Goal: Information Seeking & Learning: Learn about a topic

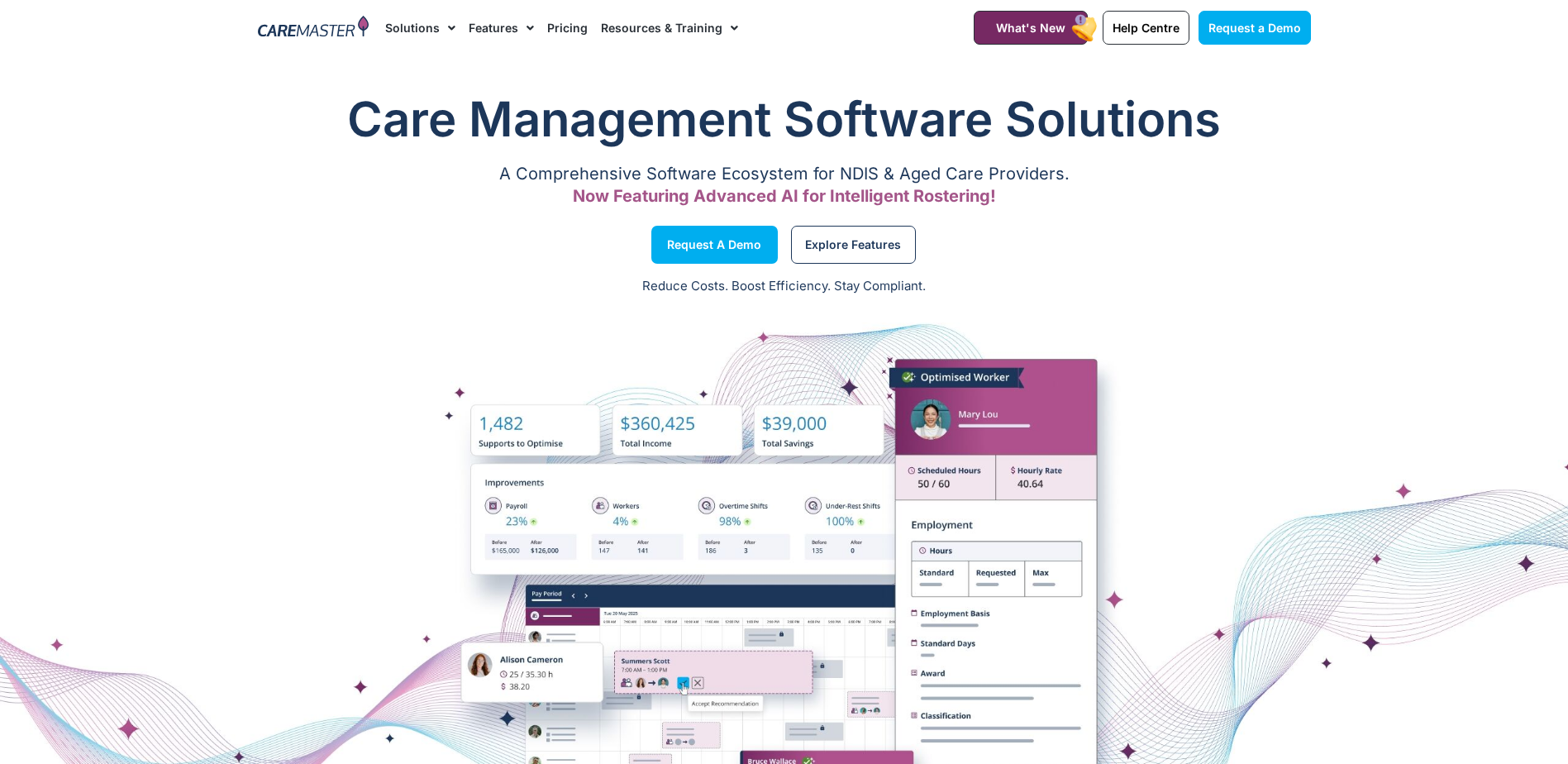
click at [494, 23] on link "Features" at bounding box center [501, 27] width 65 height 55
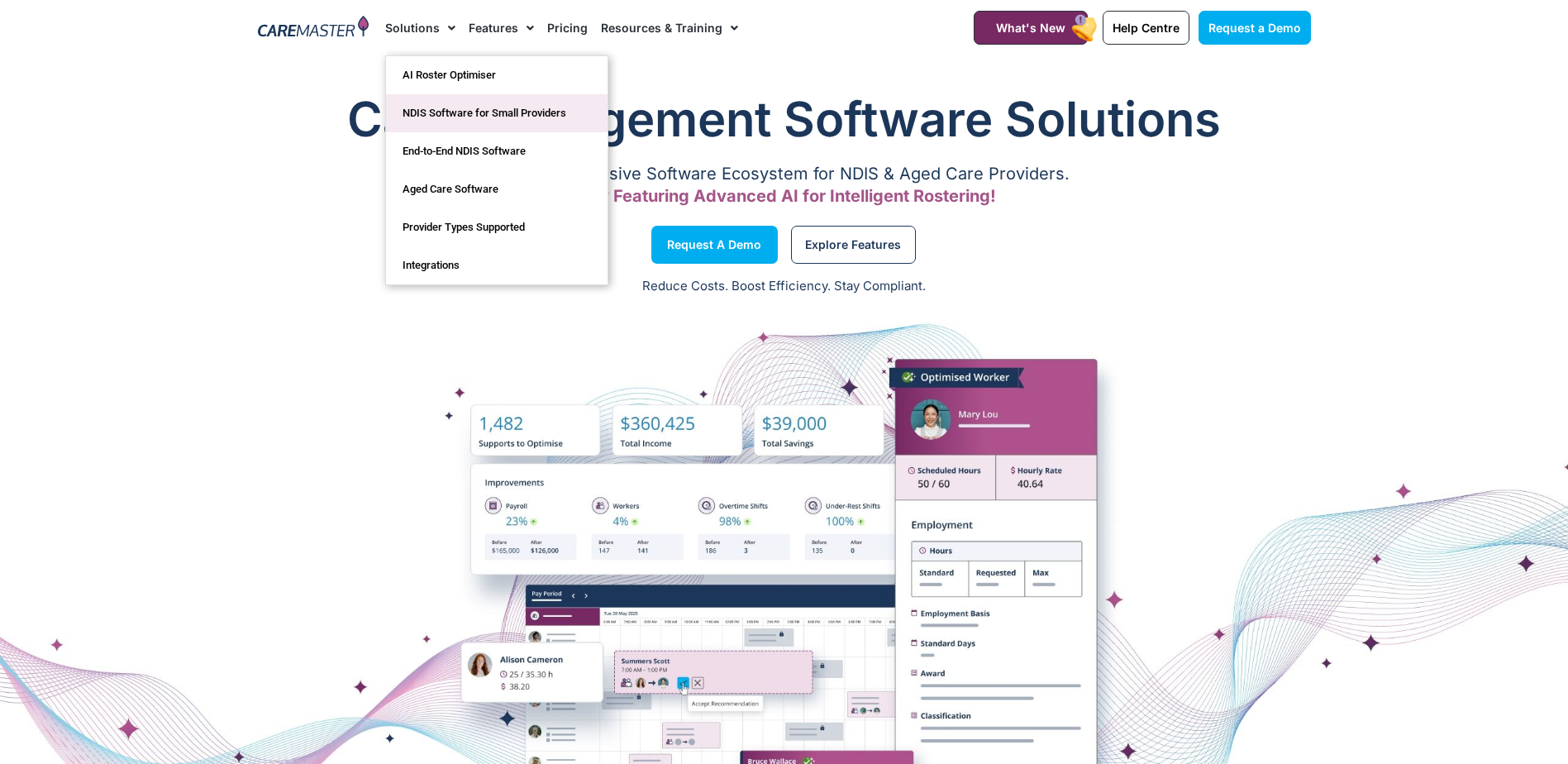
click at [532, 107] on link "NDIS Software for Small Providers" at bounding box center [496, 113] width 222 height 38
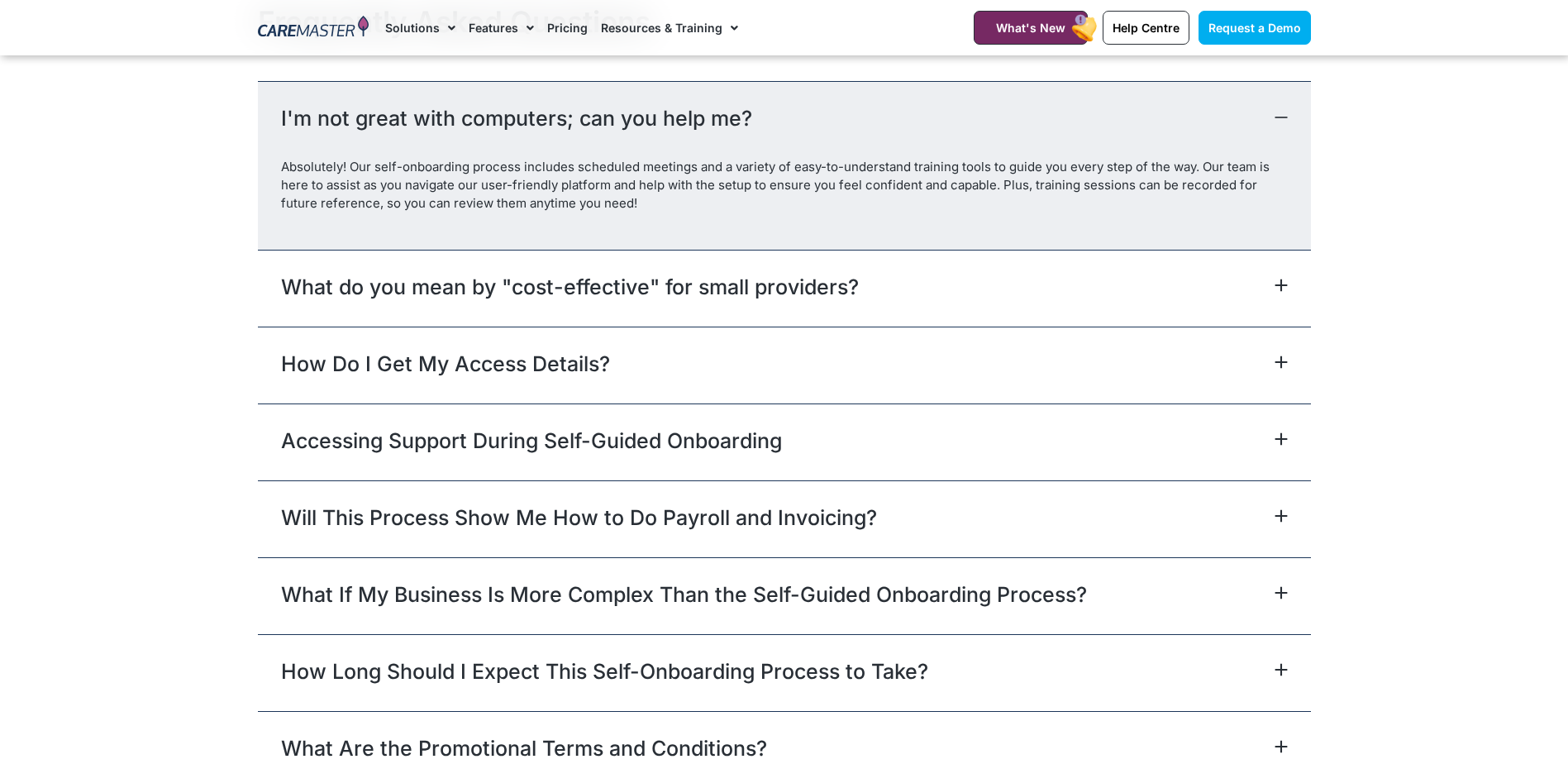
scroll to position [7526, 0]
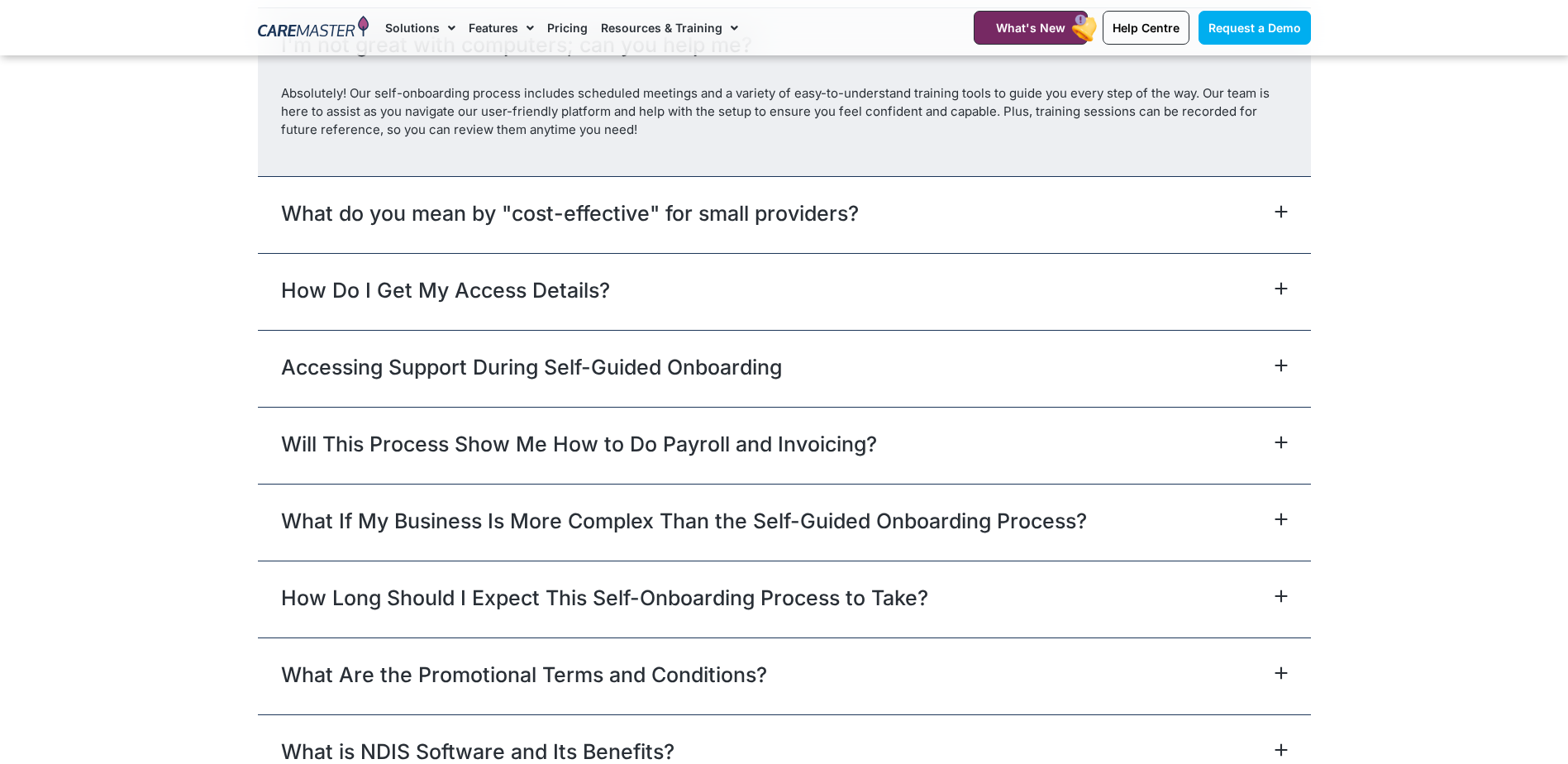
click at [732, 218] on link "What do you mean by "cost-effective" for small providers?" at bounding box center [570, 213] width 578 height 30
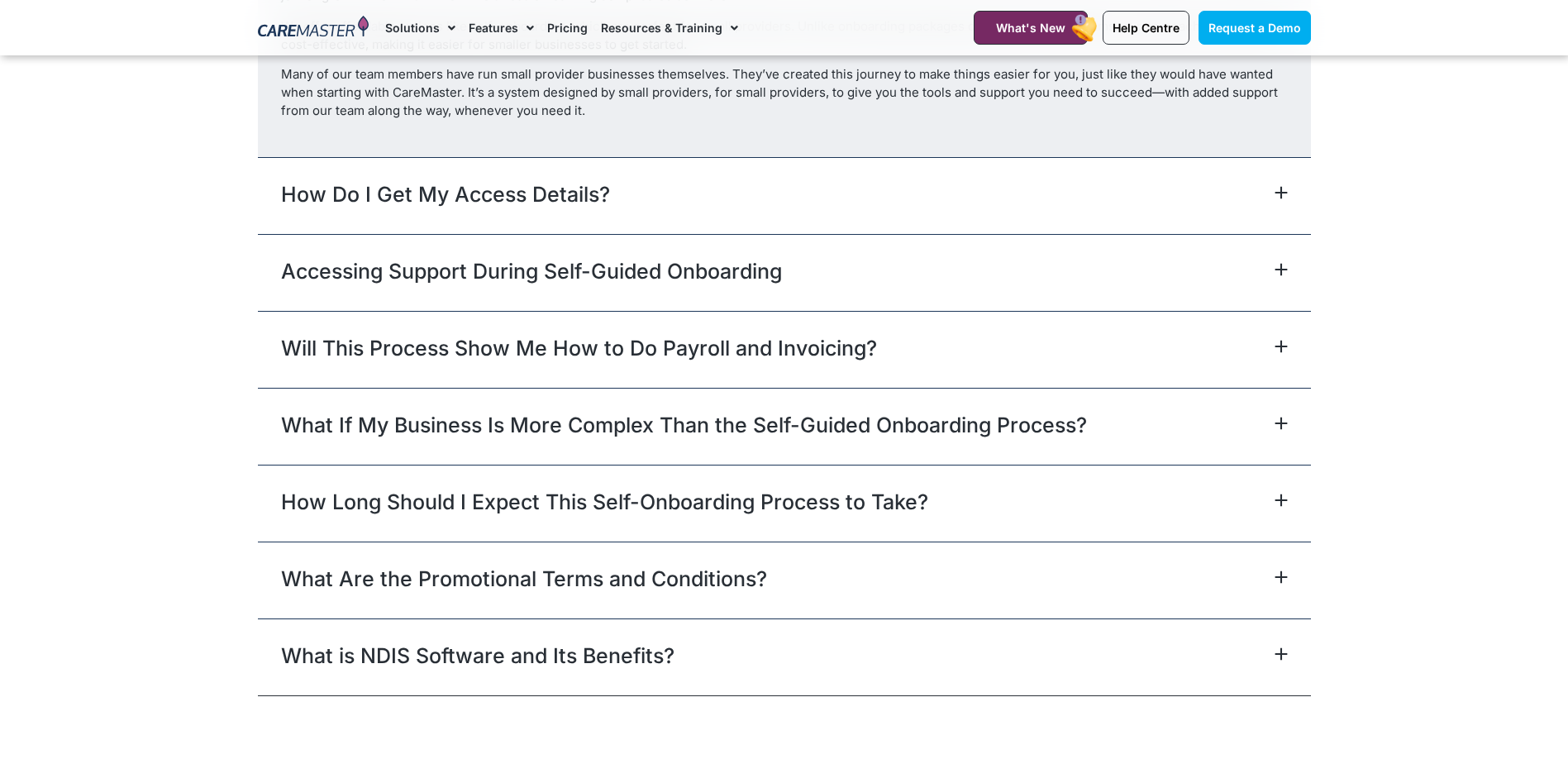
scroll to position [7691, 0]
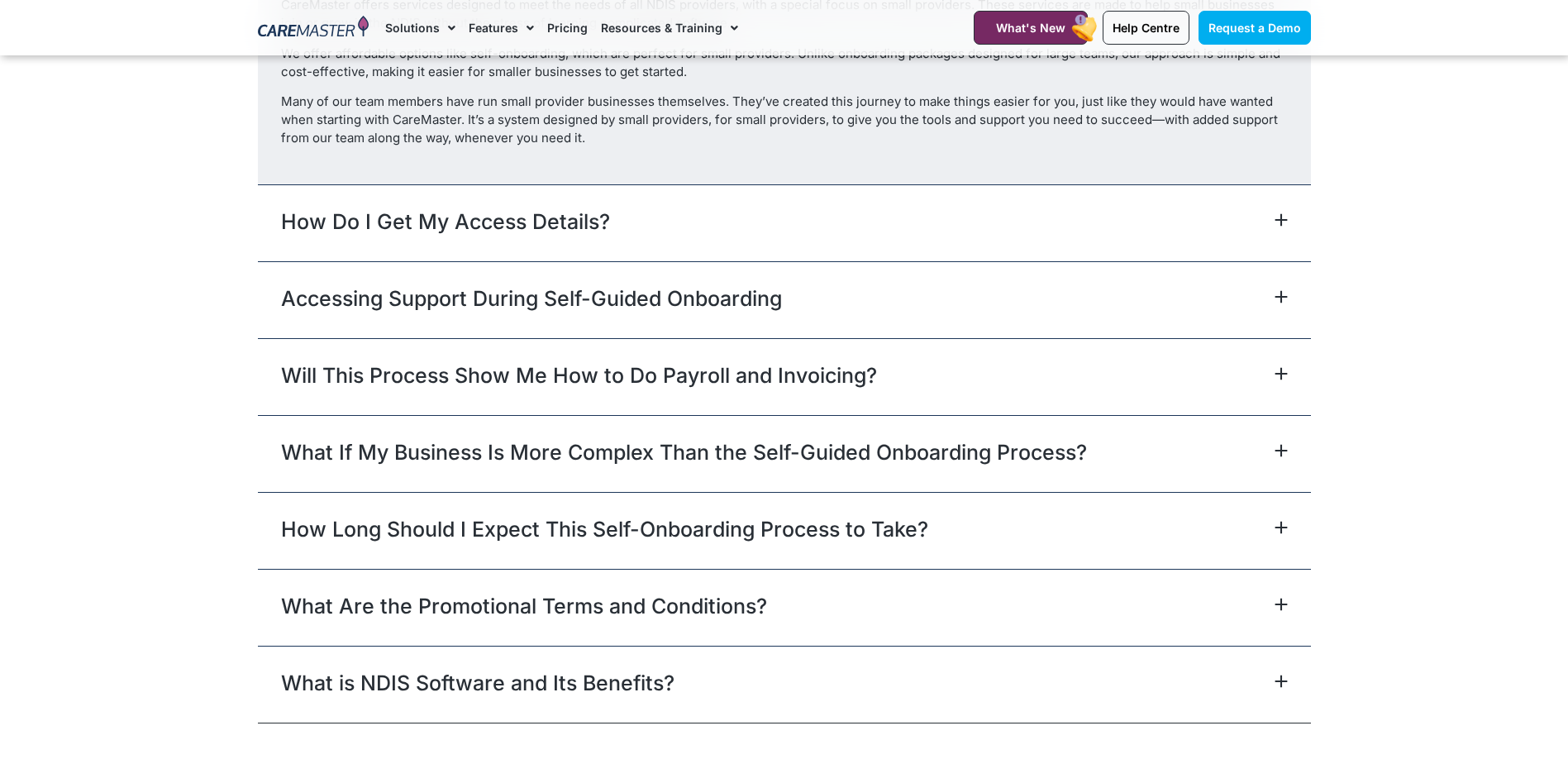
click at [663, 450] on link "What If My Business Is More Complex Than the Self-Guided Onboarding Process?" at bounding box center [684, 452] width 806 height 30
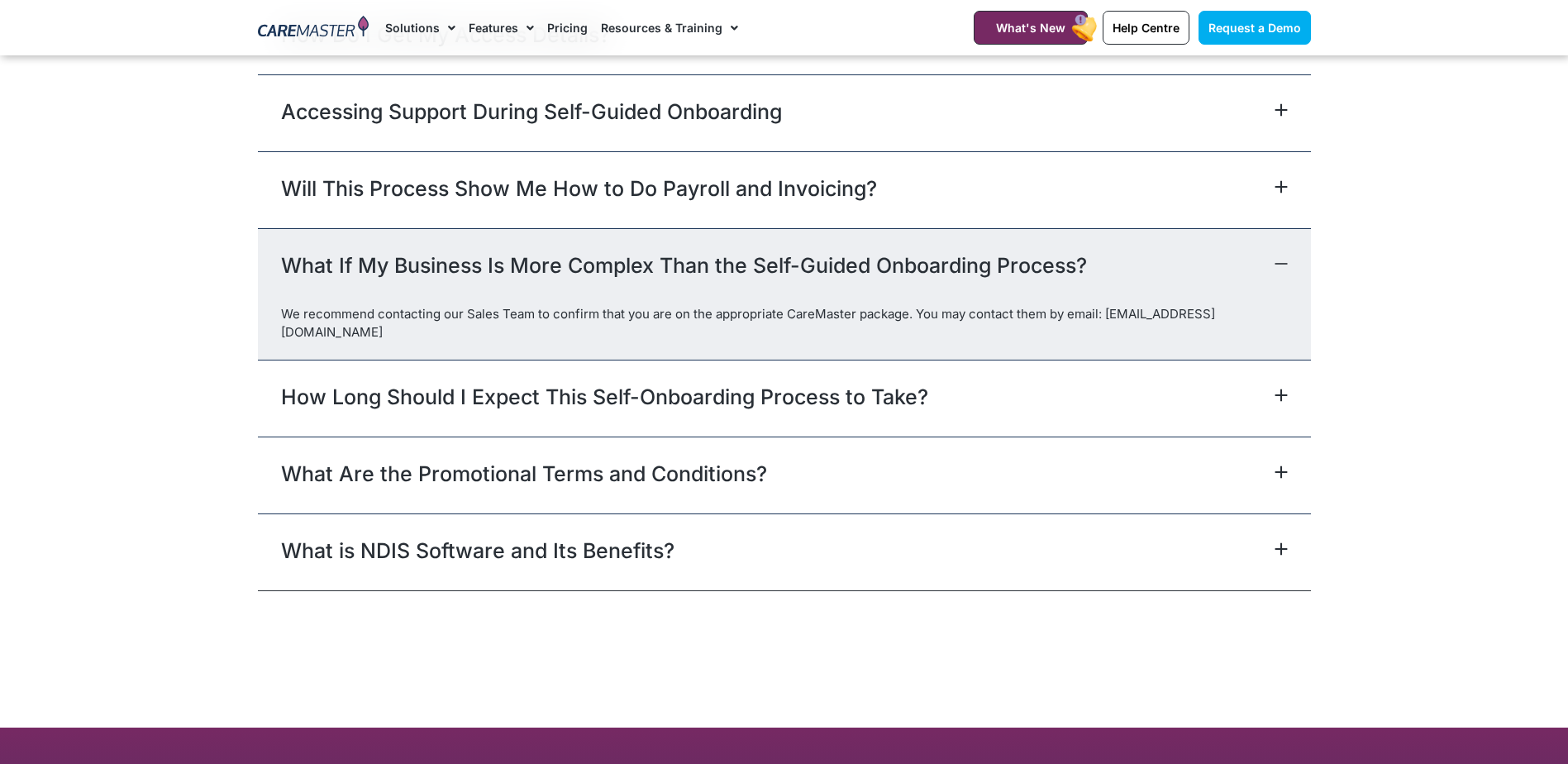
scroll to position [7689, 0]
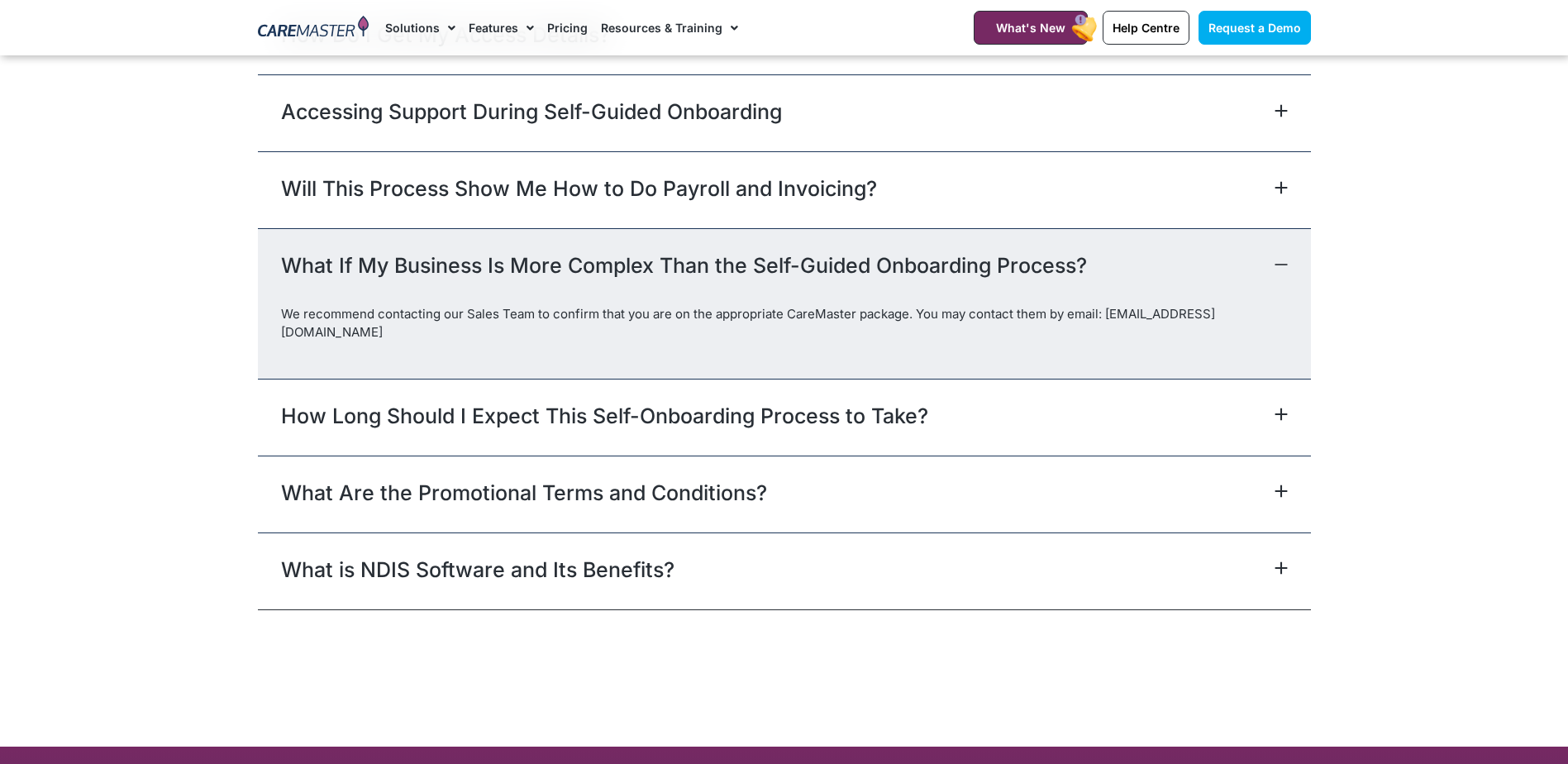
click at [565, 401] on link "How Long Should I Expect This Self-Onboarding Process to Take?" at bounding box center [605, 416] width 647 height 30
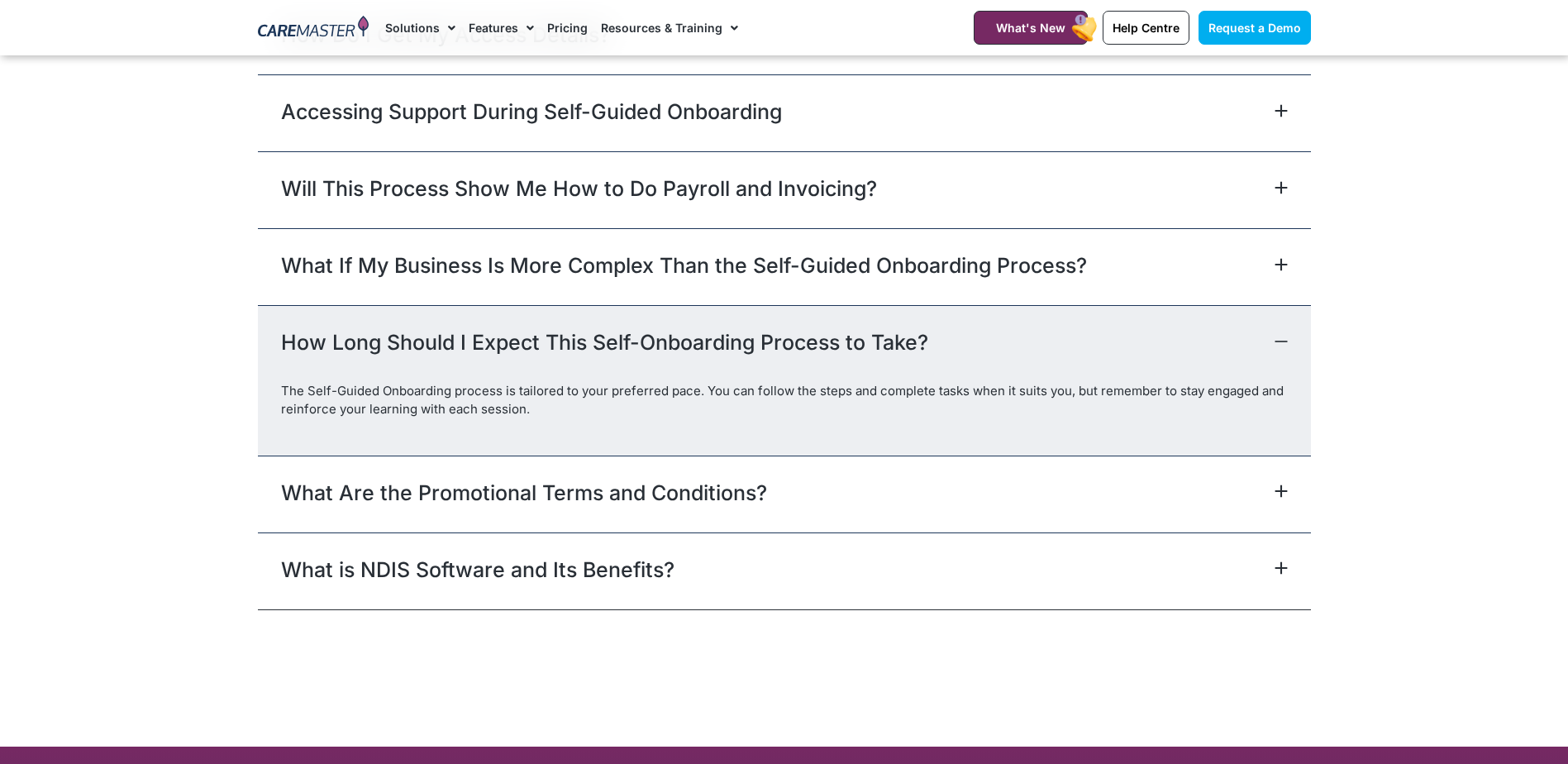
click at [595, 500] on link "What Are the Promotional Terms and Conditions?" at bounding box center [524, 492] width 486 height 30
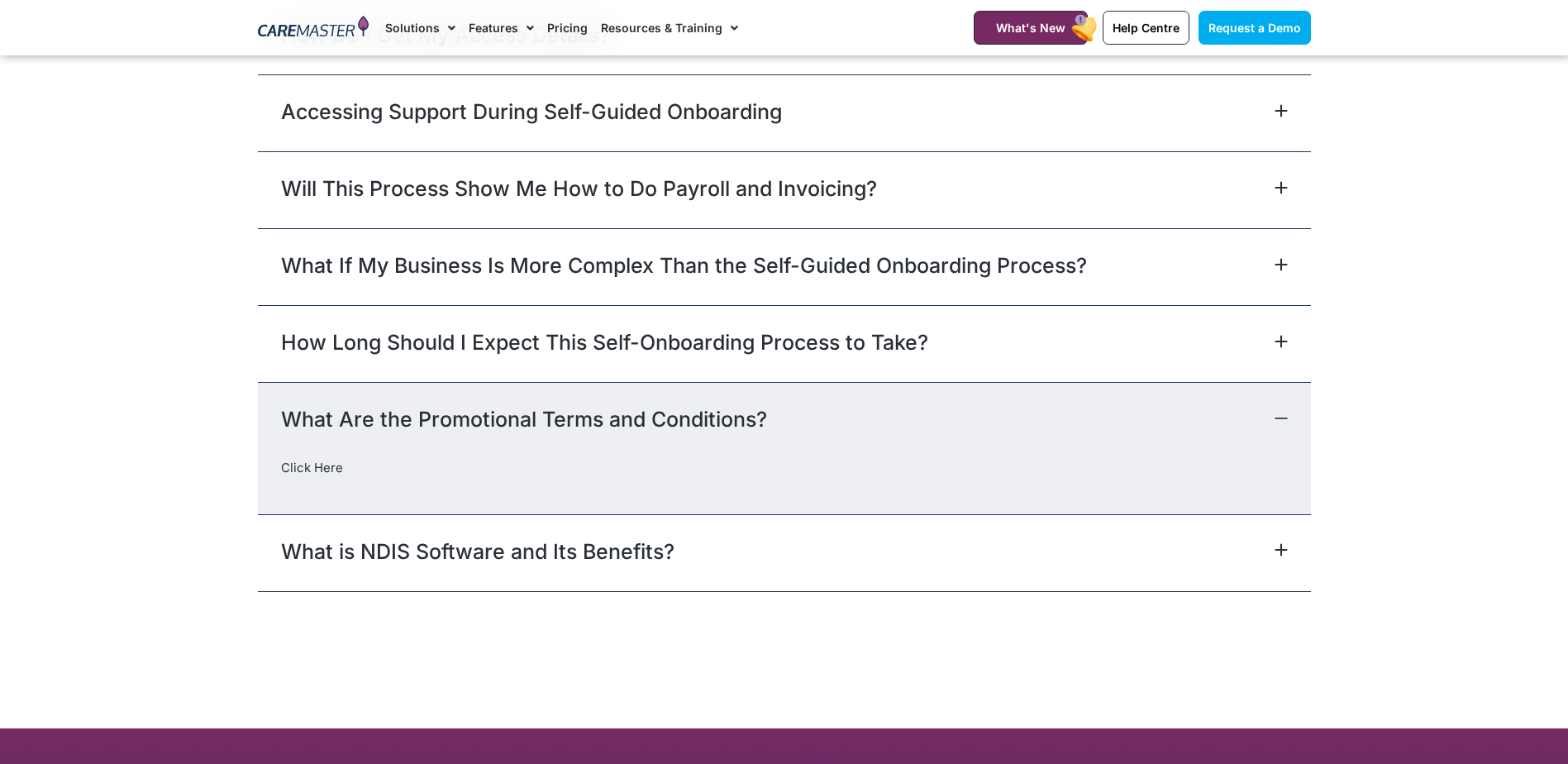
click at [618, 543] on link "What is NDIS Software and Its Benefits?" at bounding box center [477, 552] width 393 height 30
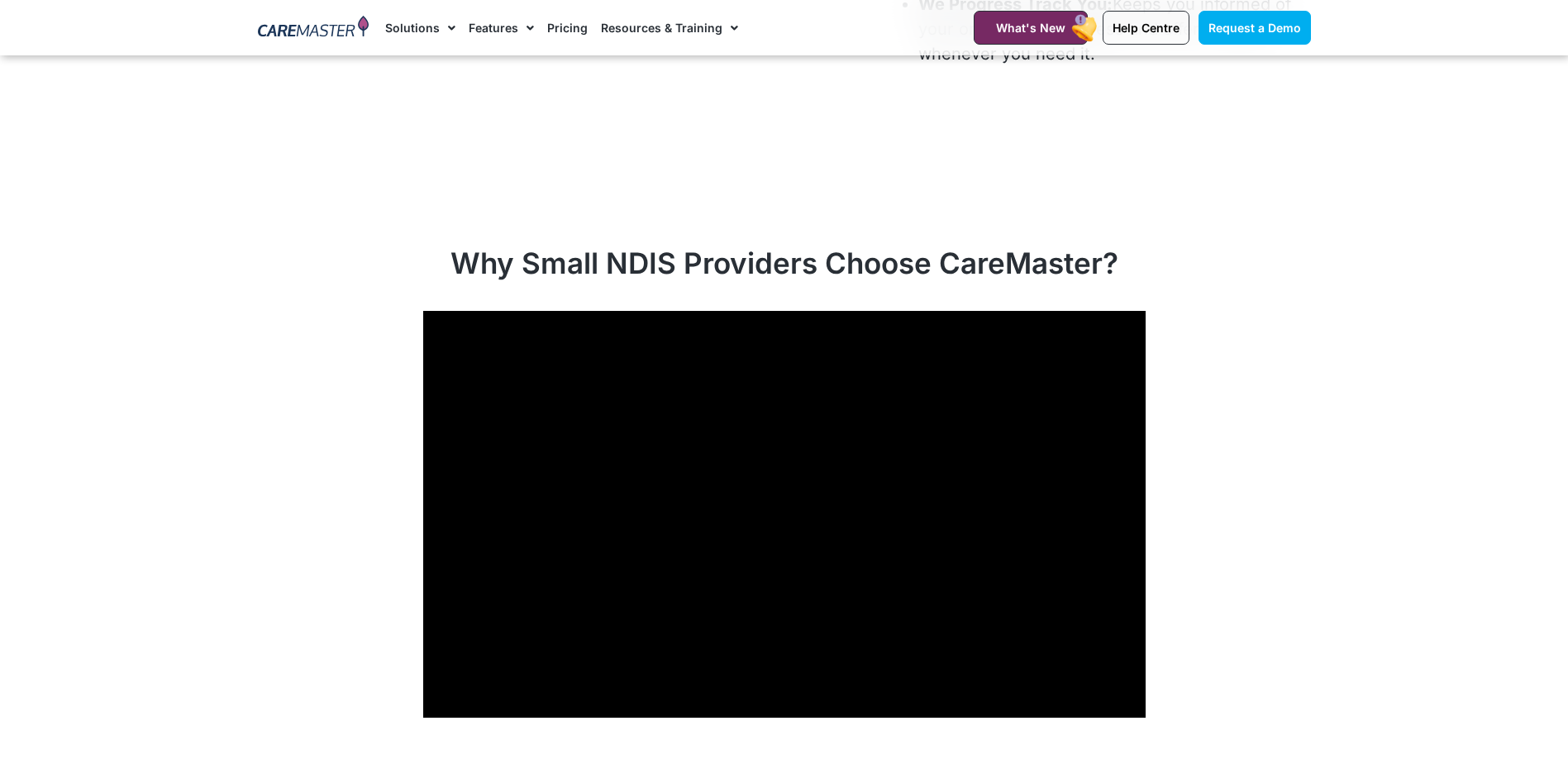
scroll to position [5953, 0]
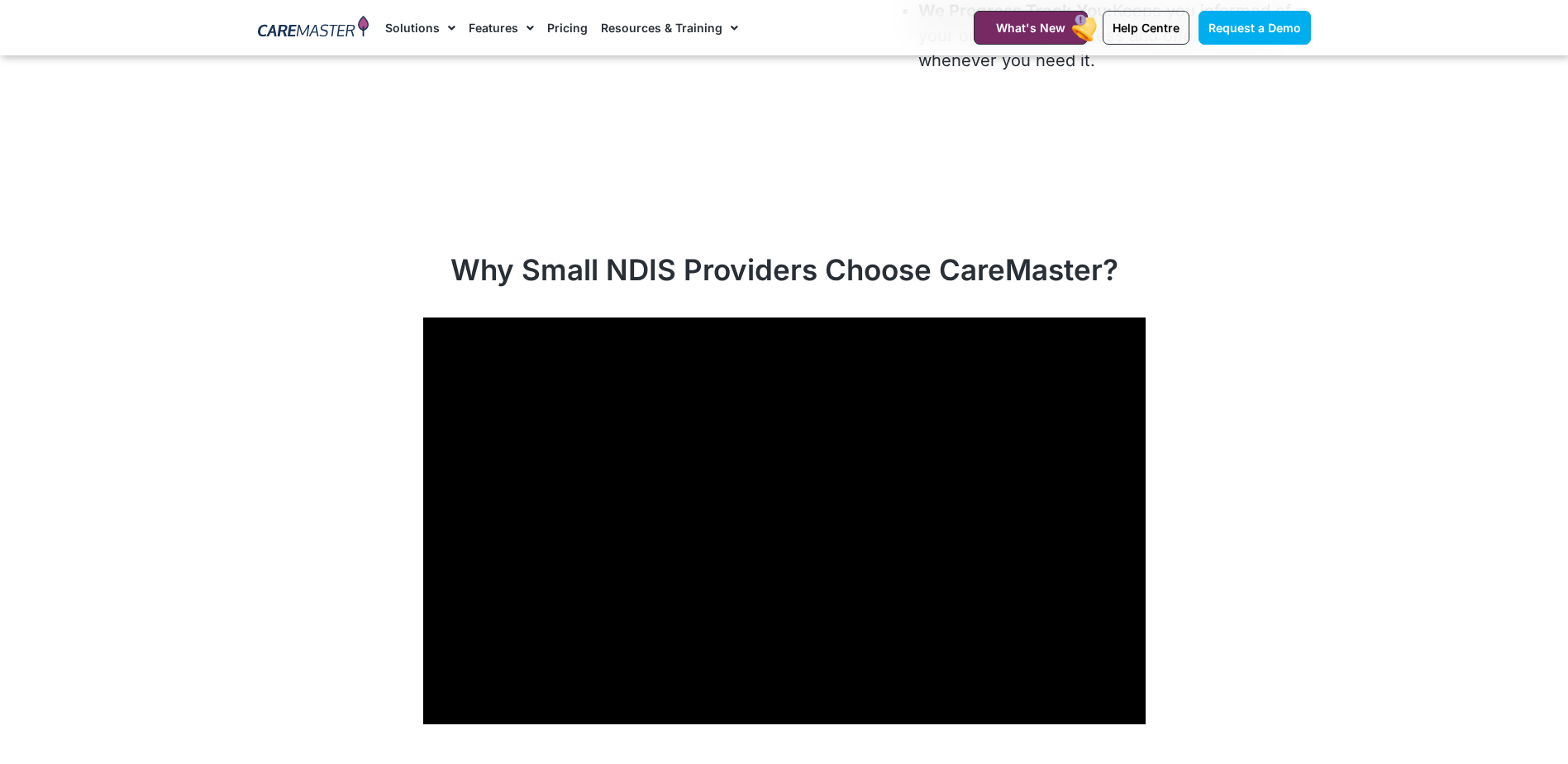
click at [412, 540] on div at bounding box center [785, 541] width 1053 height 448
click at [1043, 39] on link "What's New" at bounding box center [1030, 28] width 114 height 34
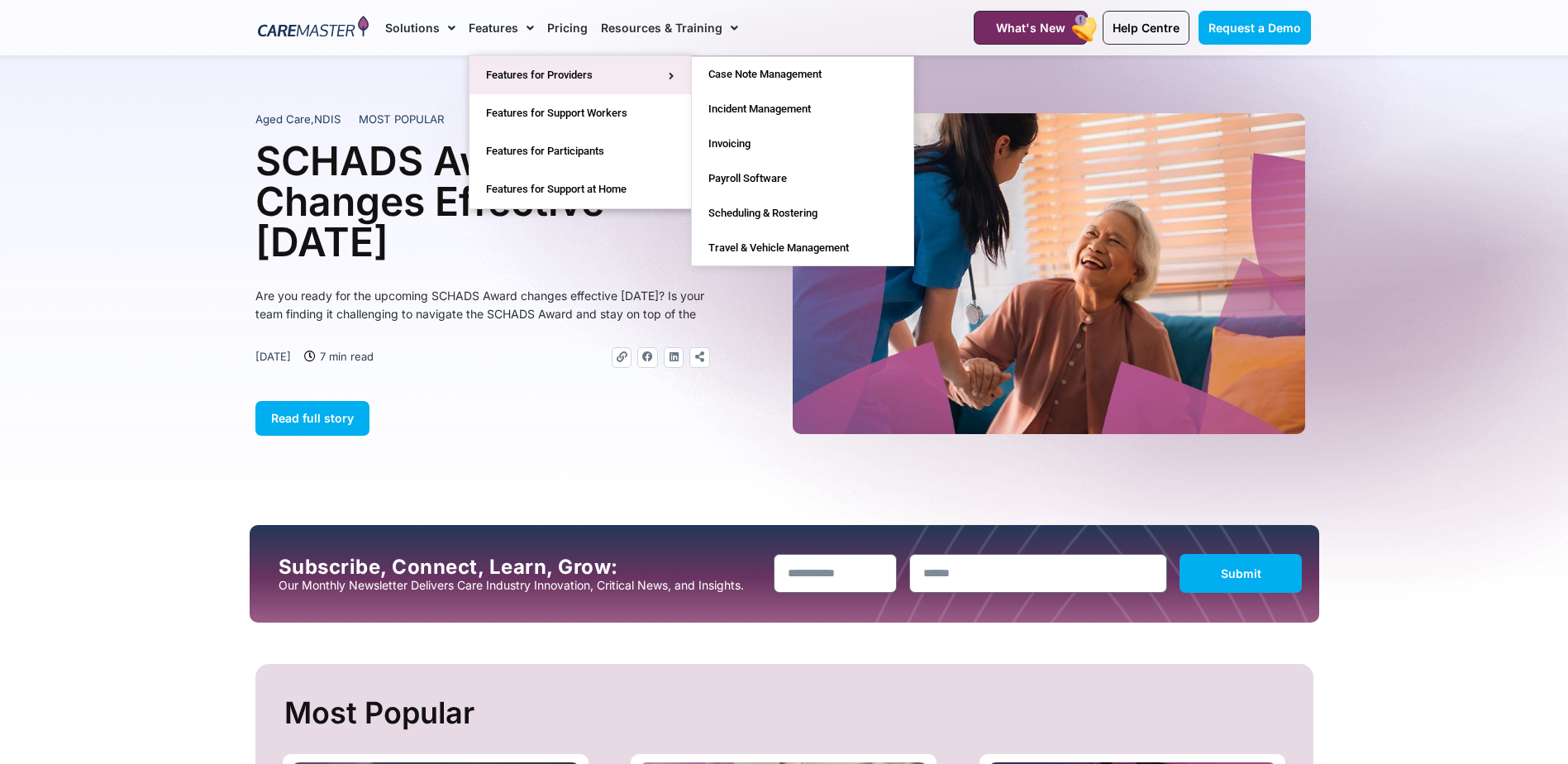
click at [523, 72] on link "Features for Providers" at bounding box center [580, 75] width 222 height 38
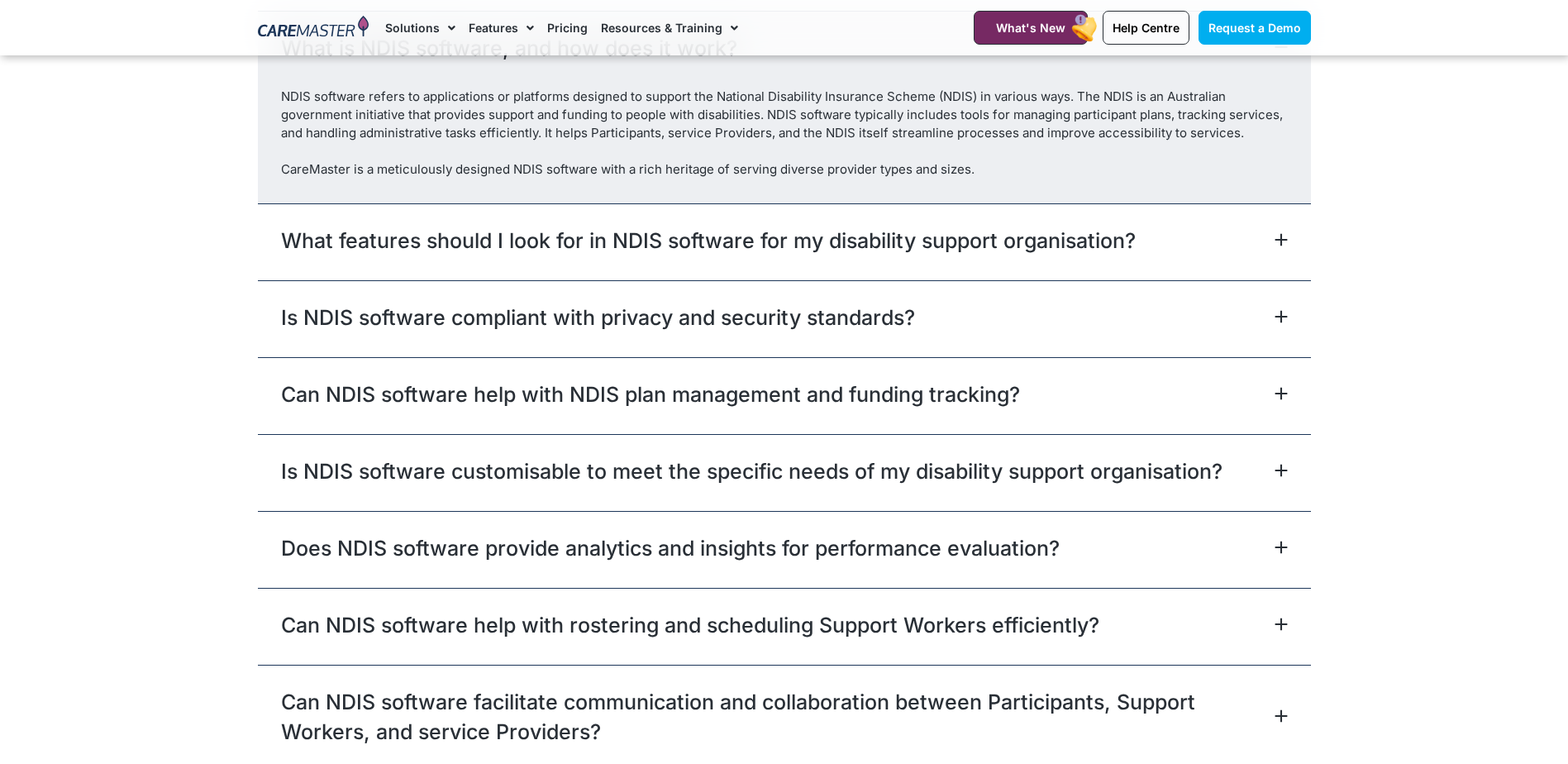
scroll to position [5293, 0]
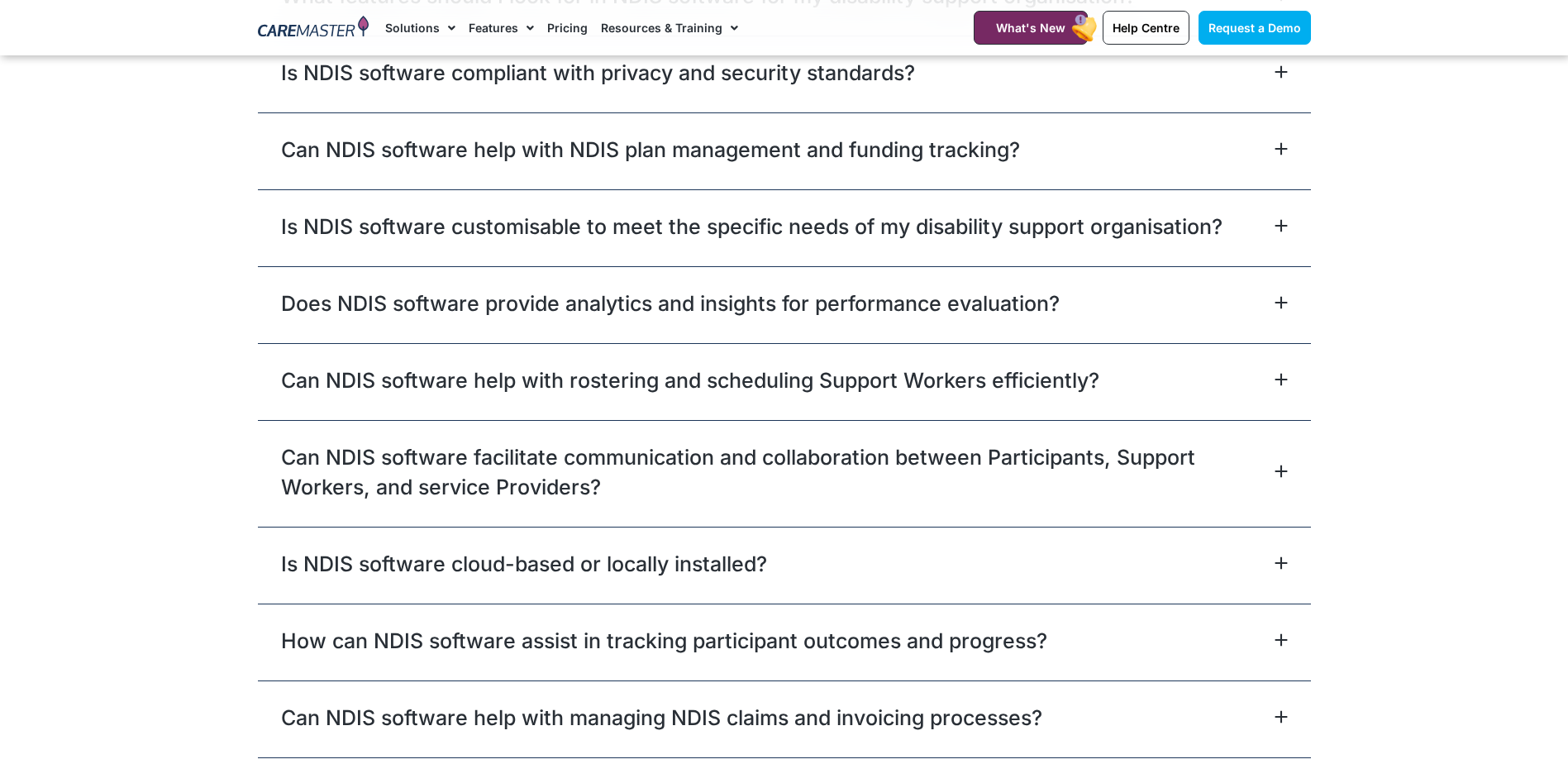
click at [651, 165] on link "Can NDIS software help with NDIS plan management and funding tracking?" at bounding box center [651, 150] width 739 height 30
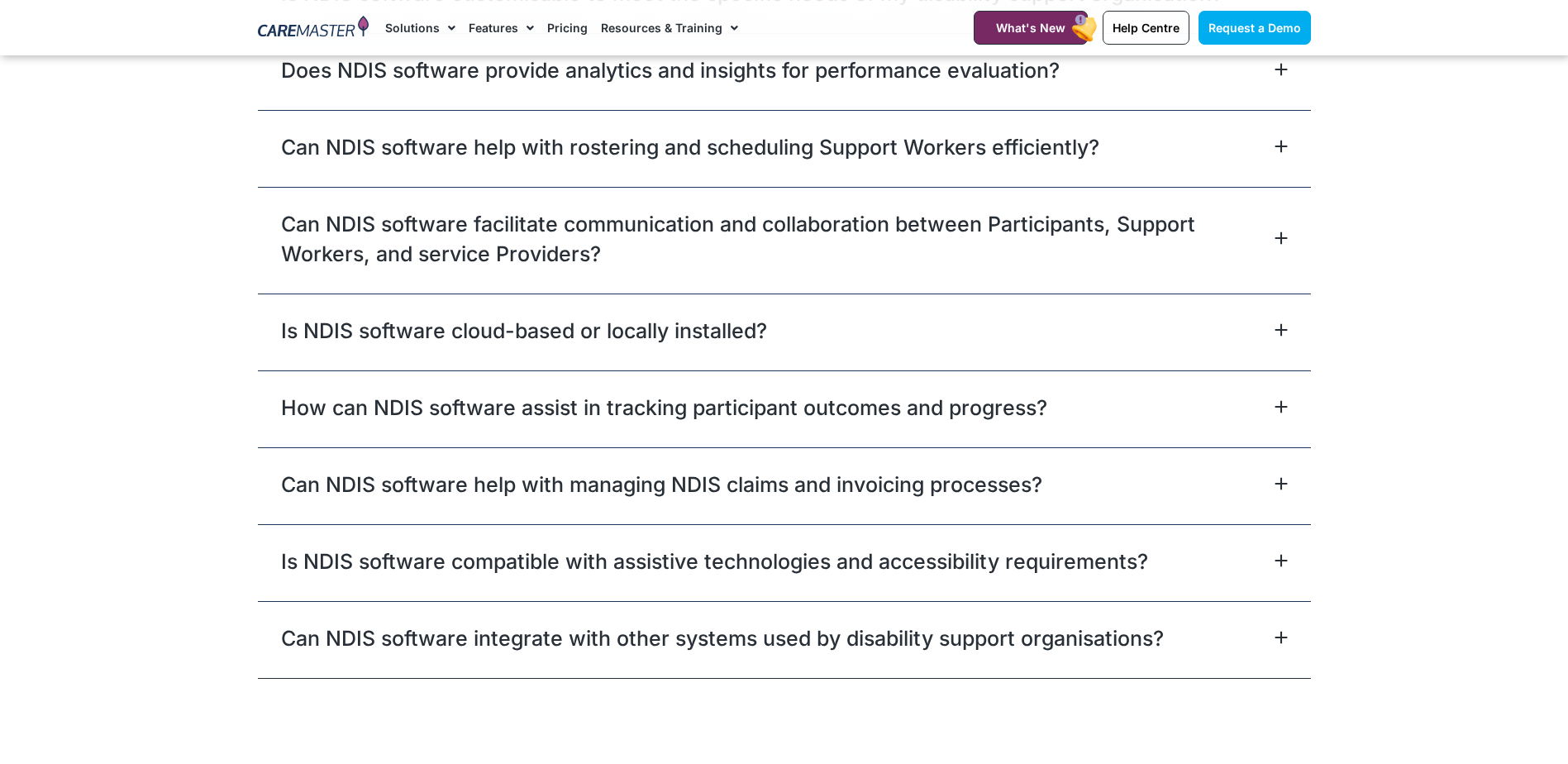
click at [645, 341] on link "Is NDIS software cloud-based or locally installed?" at bounding box center [524, 331] width 486 height 30
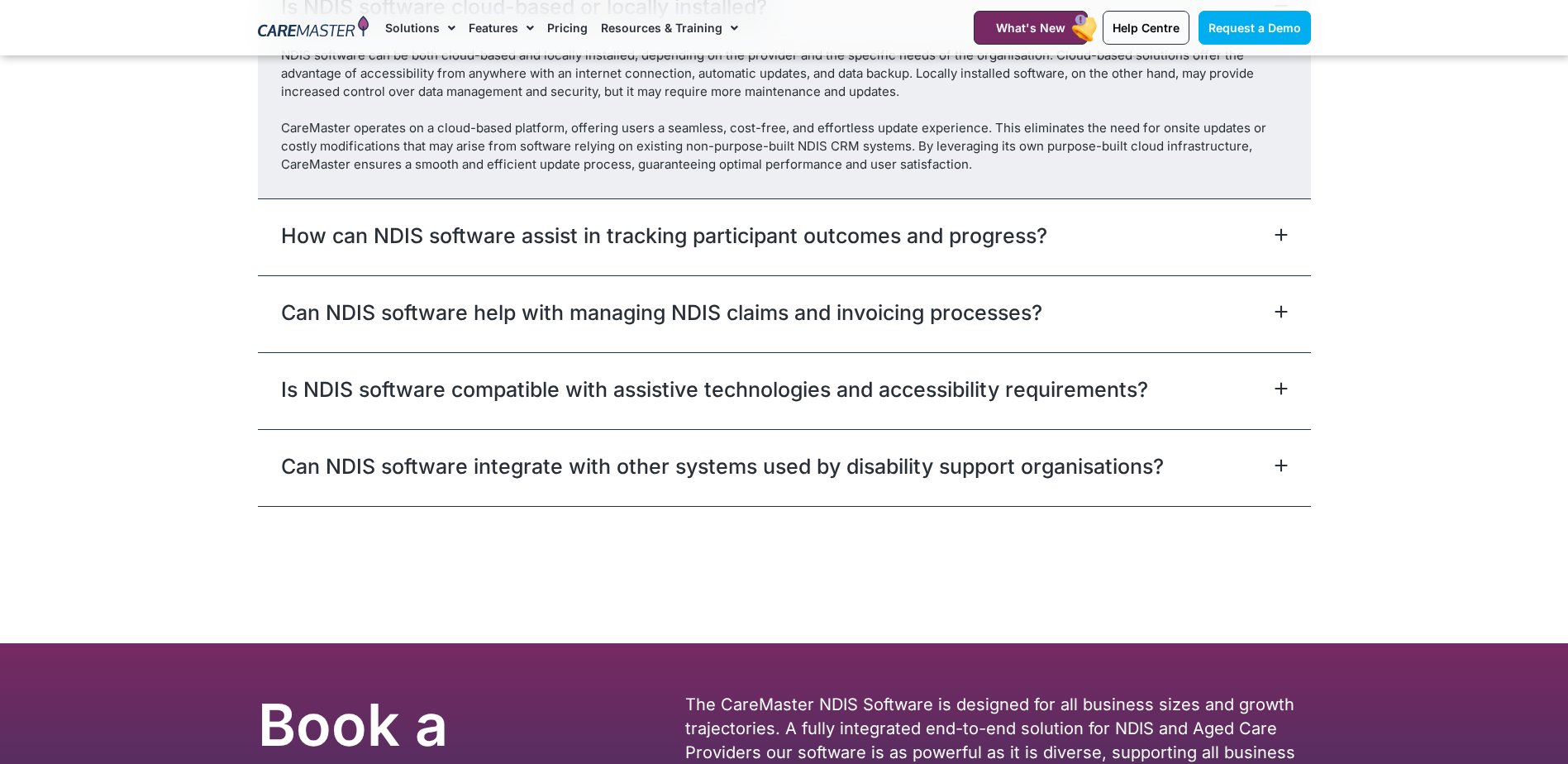
scroll to position [5741, 0]
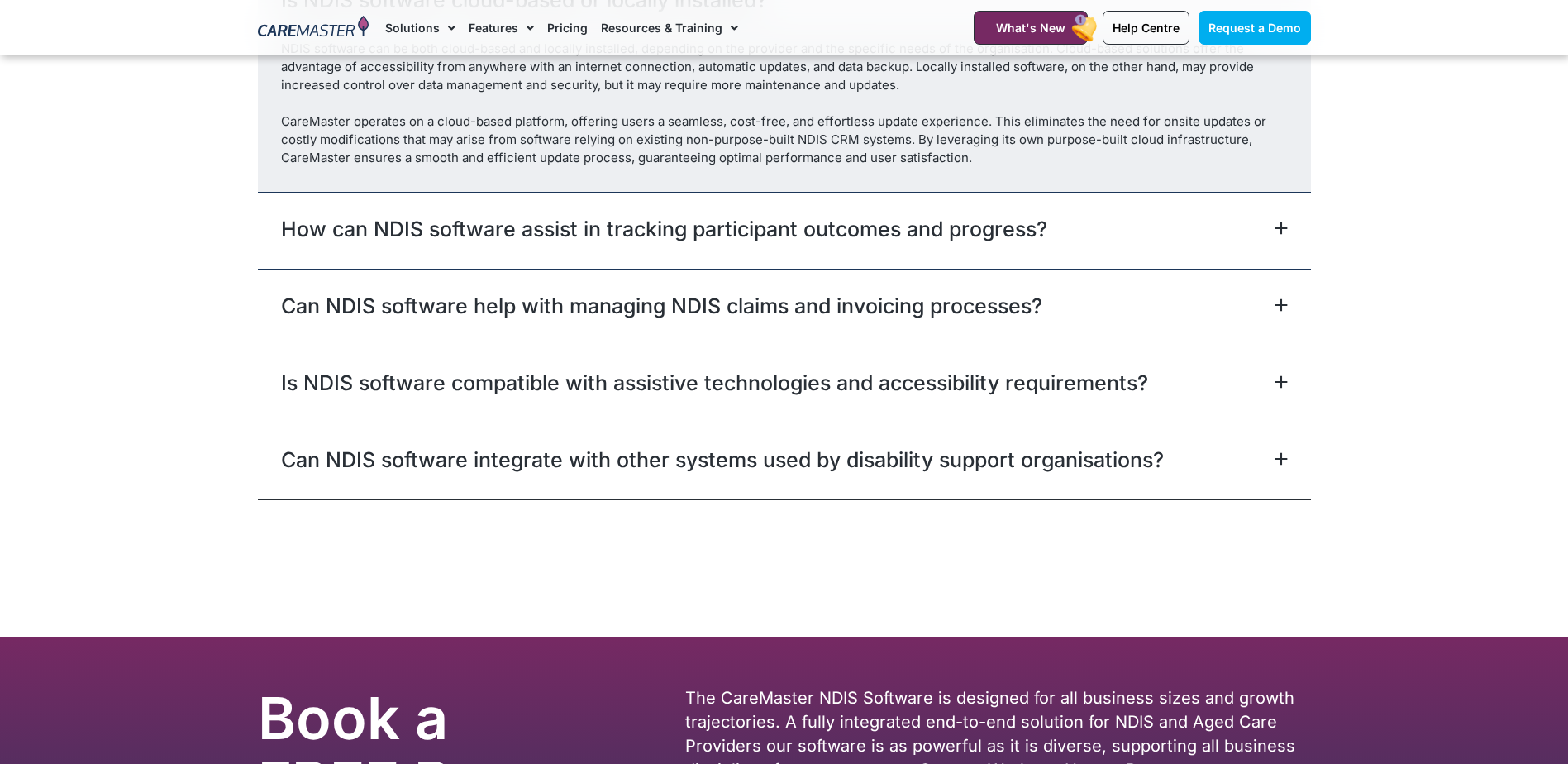
click at [646, 321] on link "Can NDIS software help with managing NDIS claims and invoicing processes?" at bounding box center [662, 306] width 761 height 30
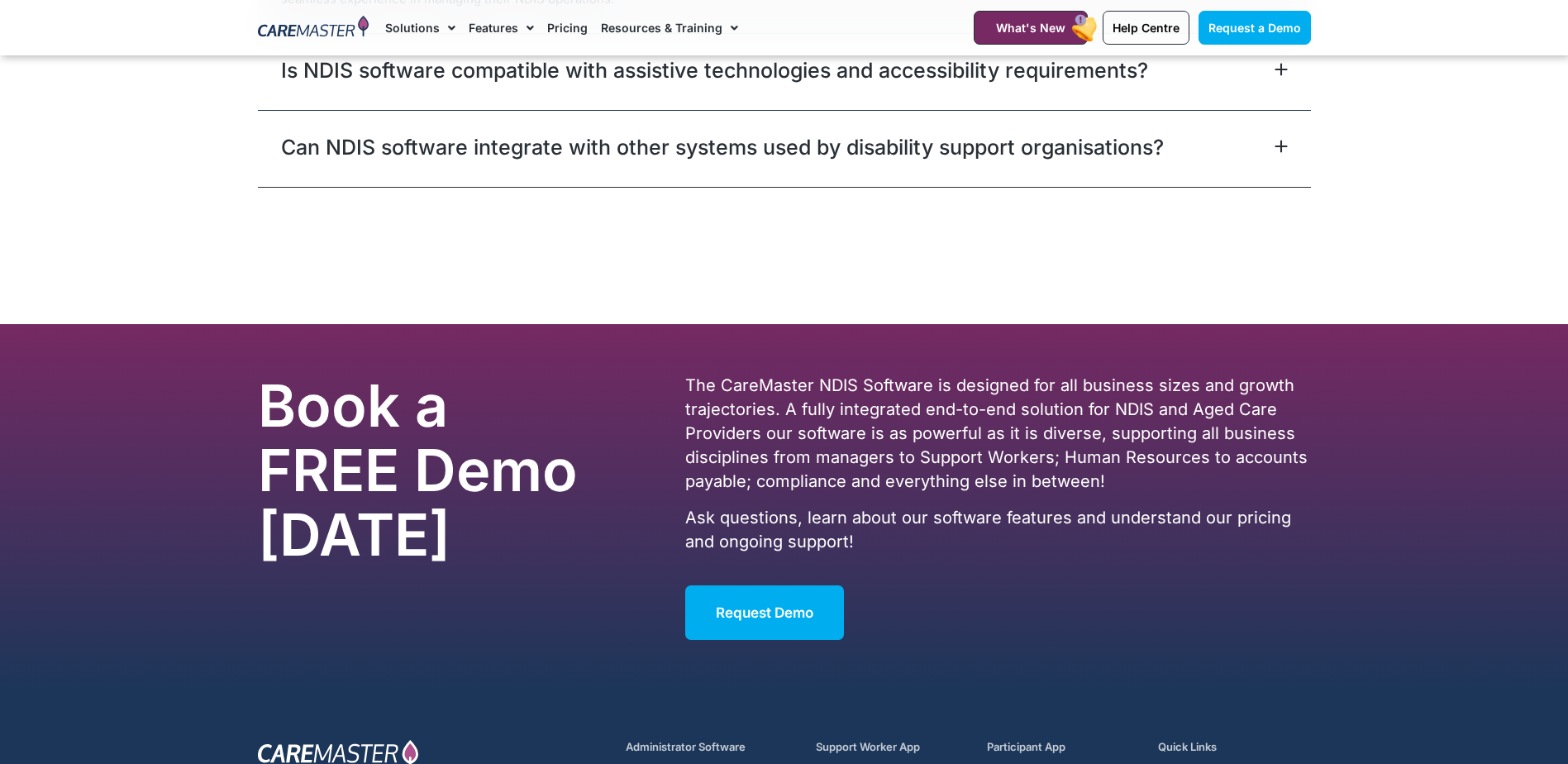
scroll to position [5906, 0]
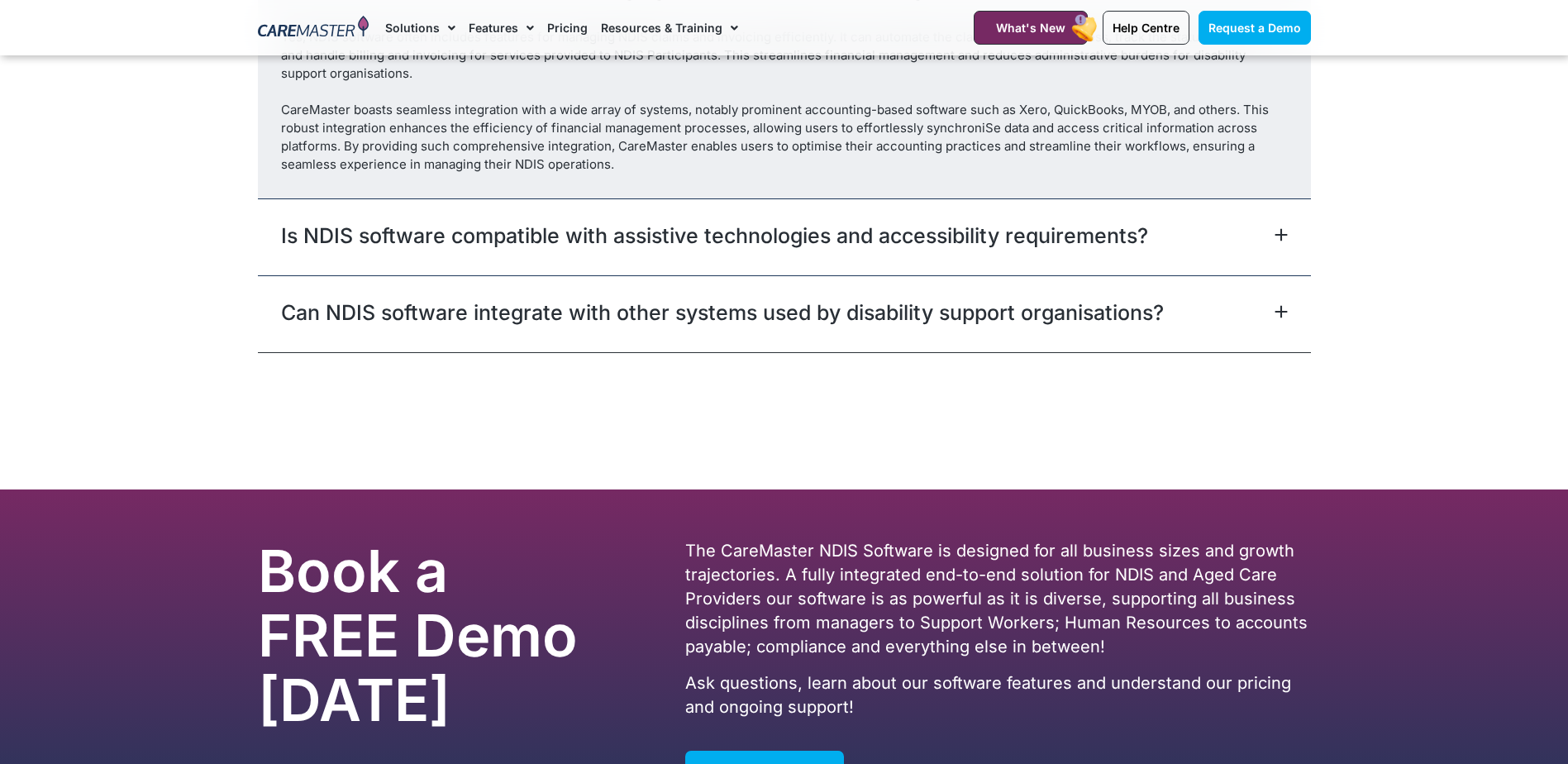
click at [654, 327] on link "Can NDIS software integrate with other systems used by disability support organ…" at bounding box center [722, 312] width 883 height 30
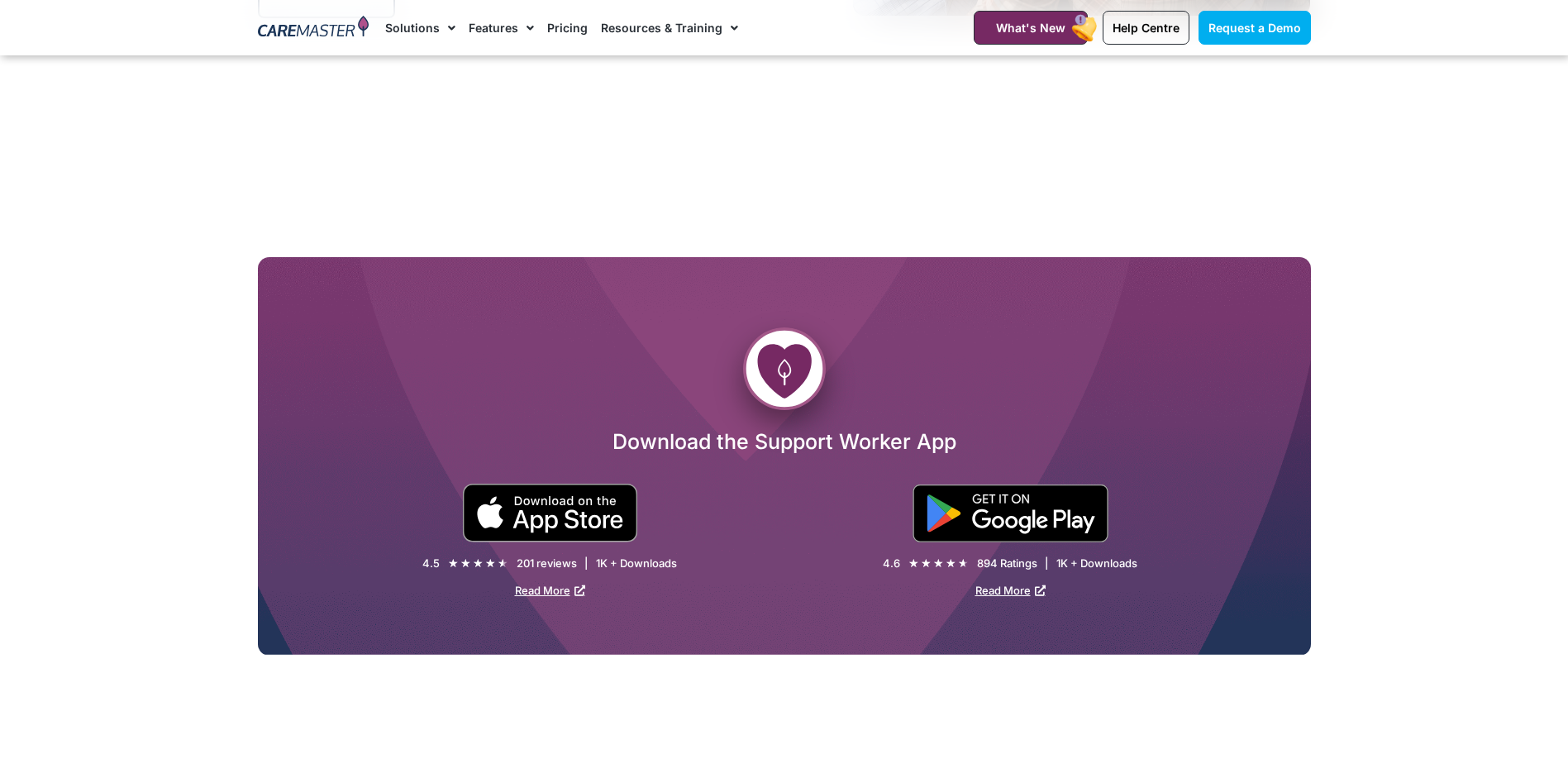
scroll to position [2681, 0]
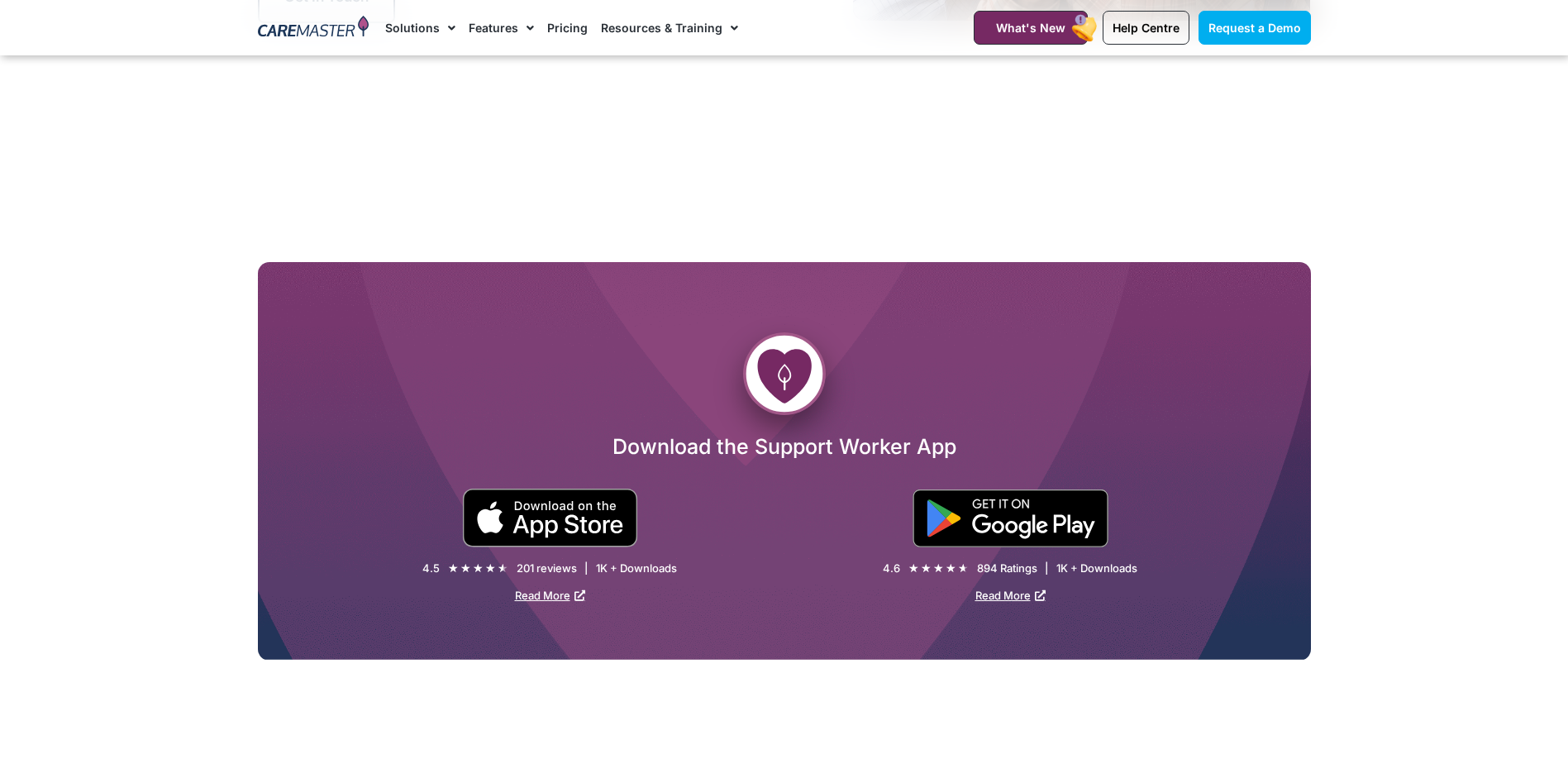
click at [567, 23] on link "Pricing" at bounding box center [567, 27] width 41 height 55
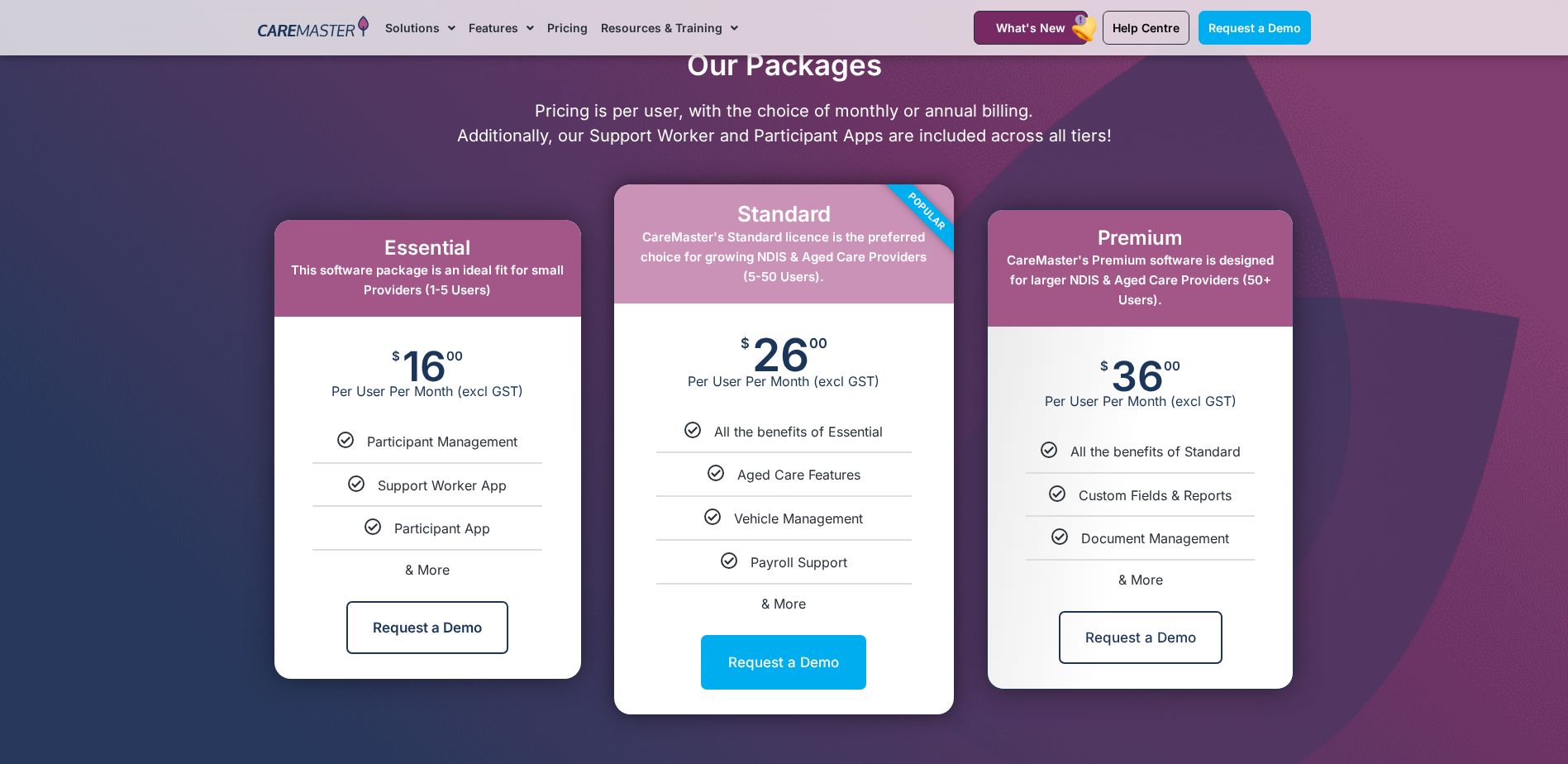
scroll to position [744, 0]
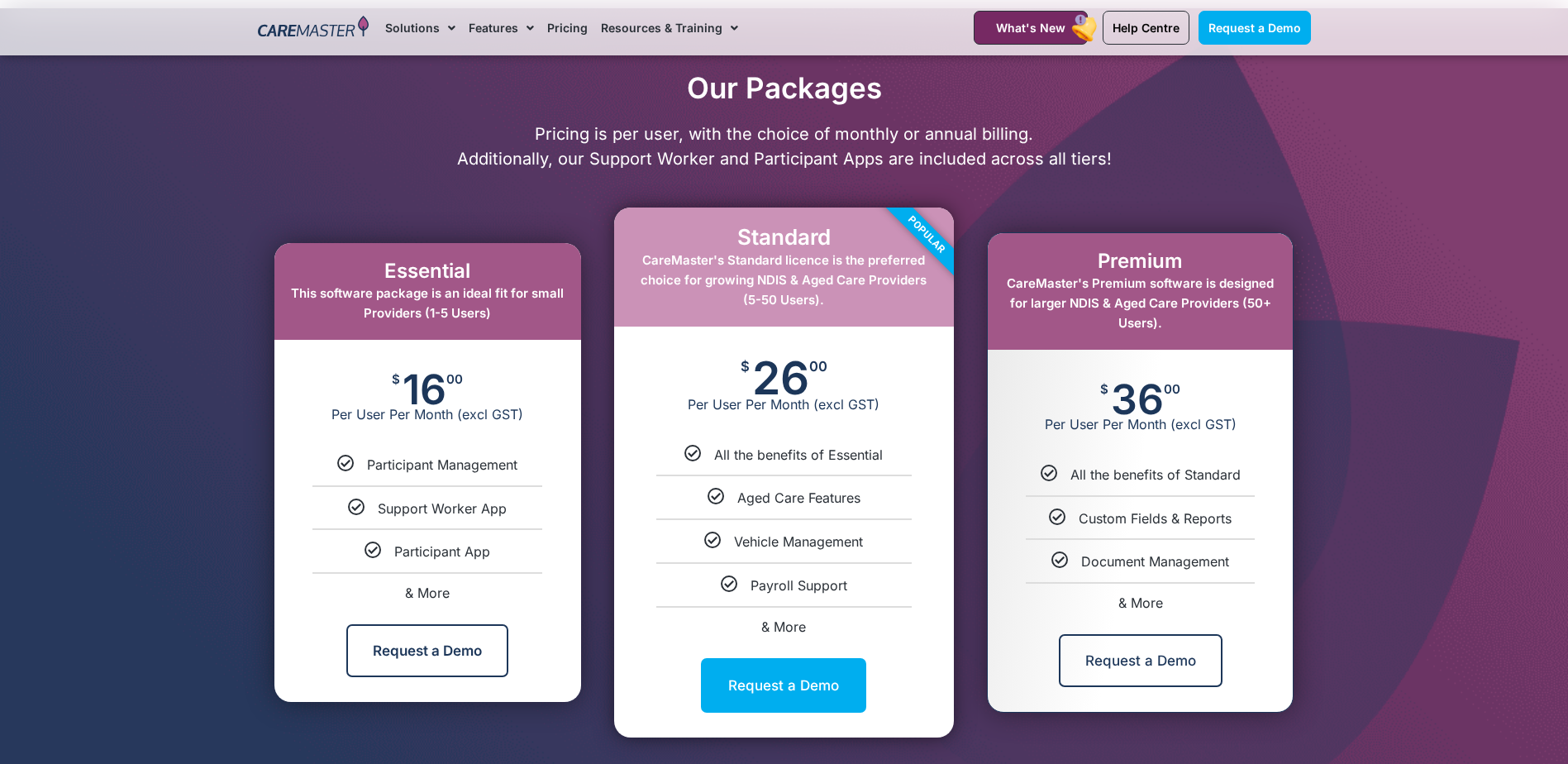
click at [772, 627] on span "& More" at bounding box center [783, 626] width 45 height 16
select select "****"
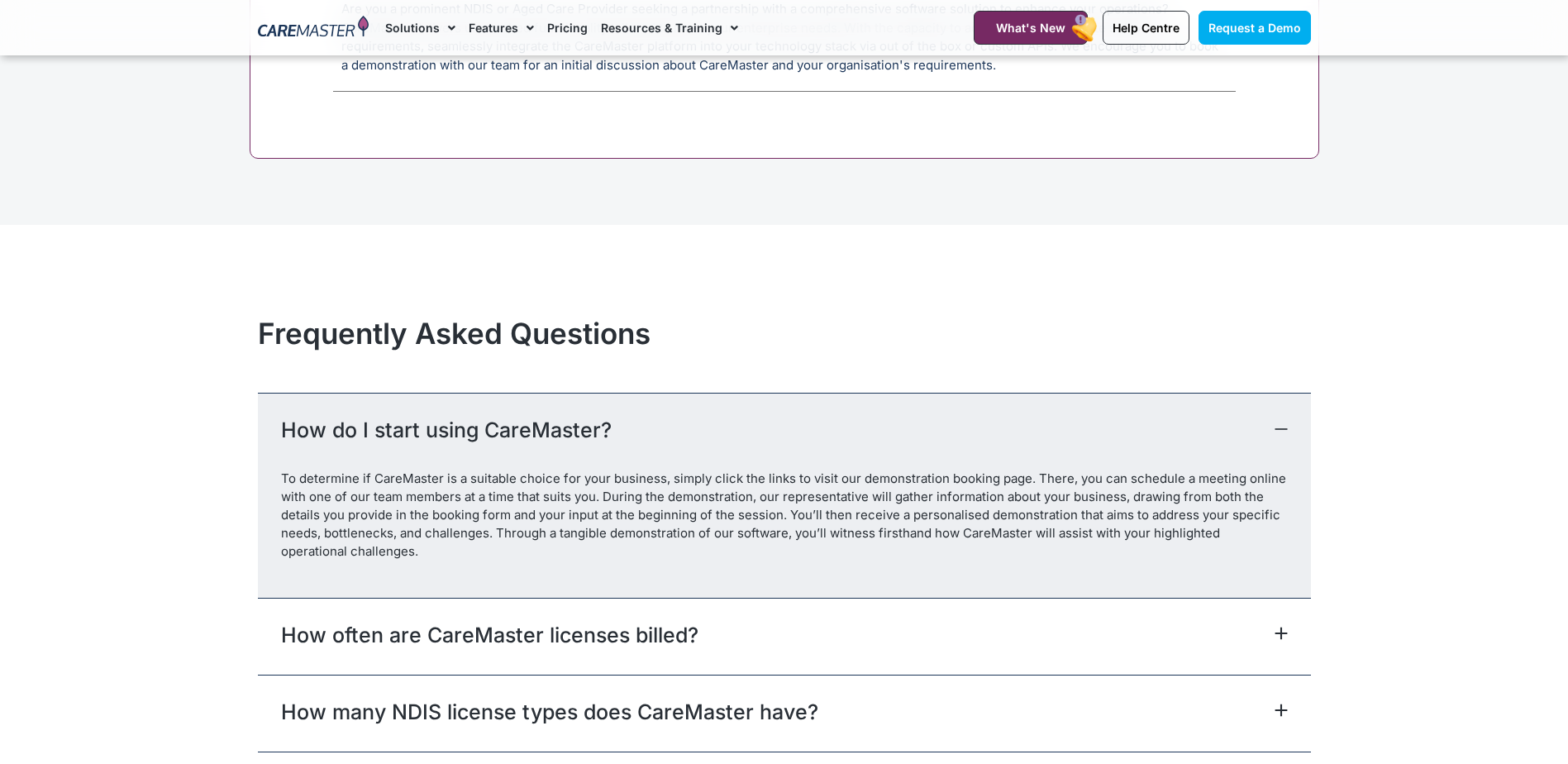
scroll to position [7369, 0]
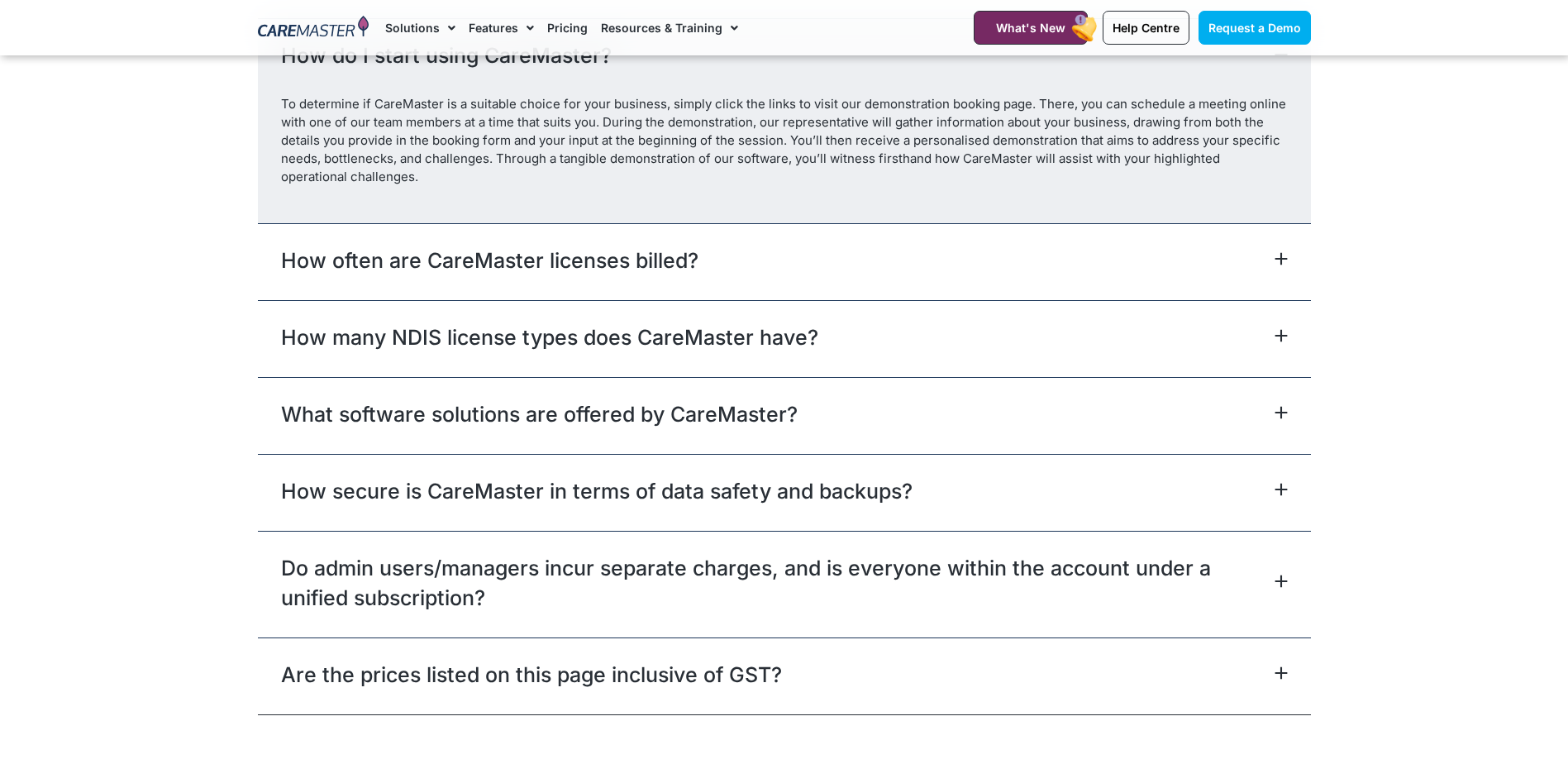
click at [781, 258] on div "How often are CareMaster licenses billed?" at bounding box center [785, 262] width 1053 height 77
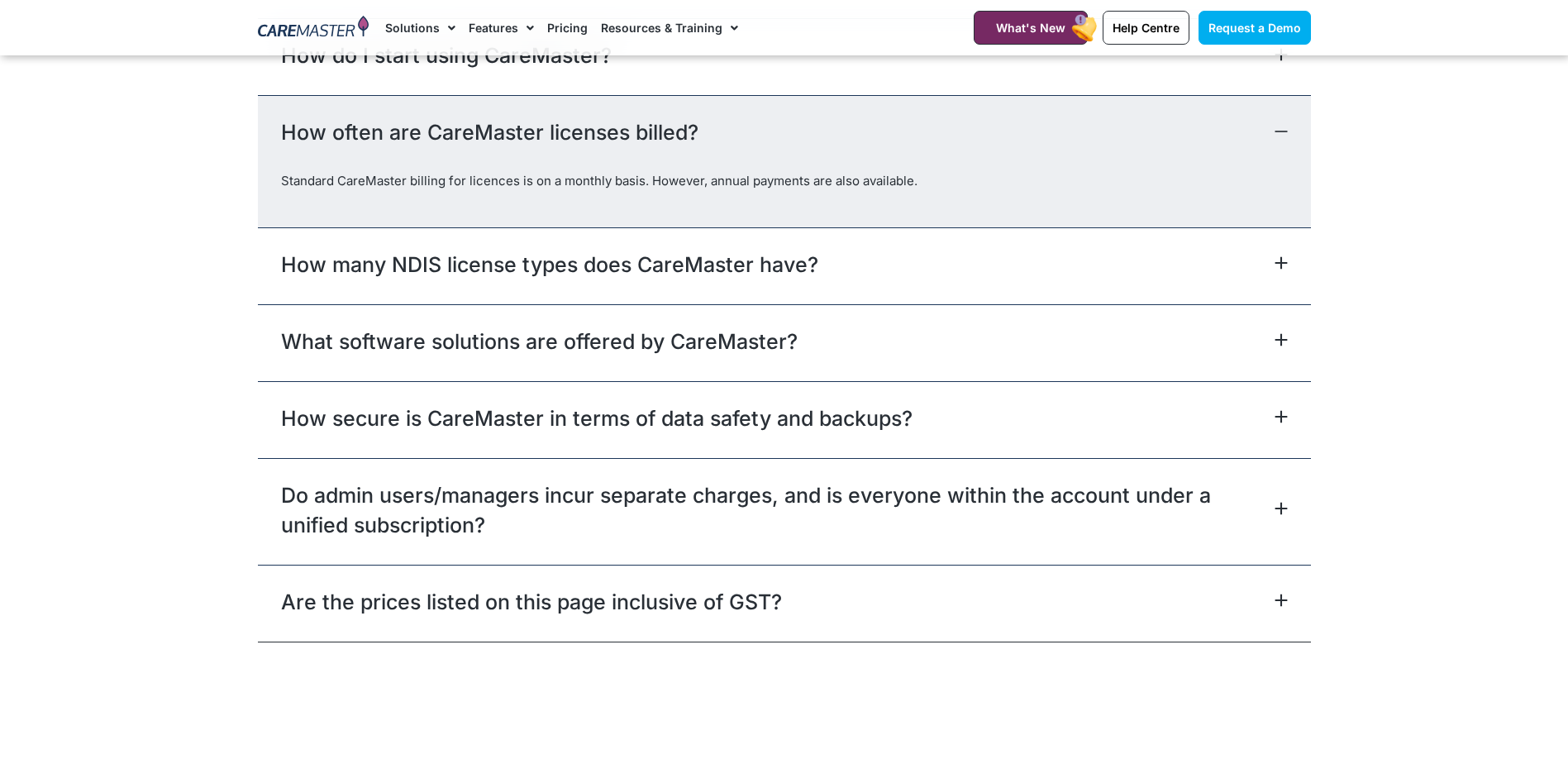
click at [785, 273] on link "How many NDIS license types does CareMaster have?" at bounding box center [550, 264] width 538 height 30
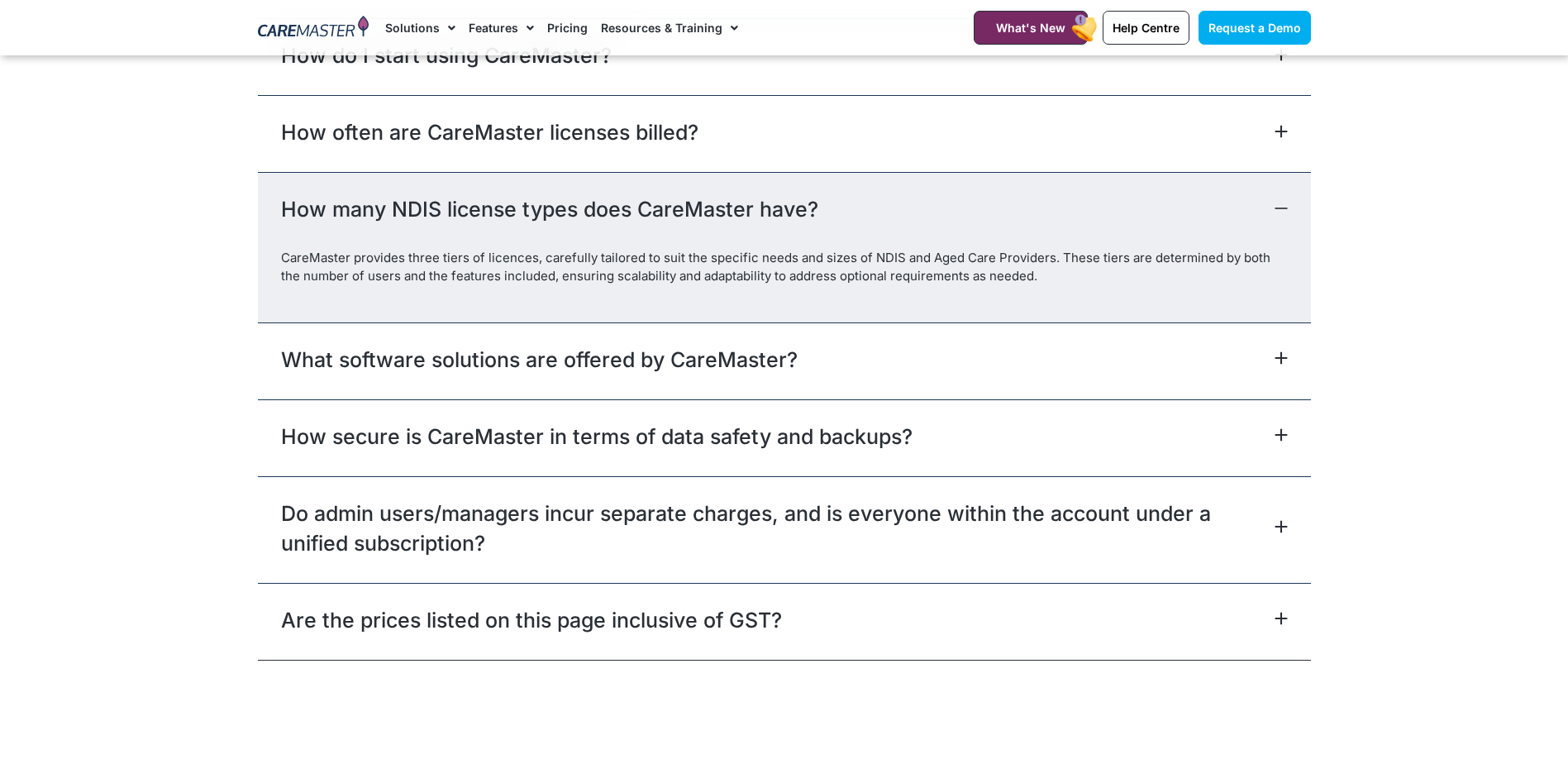
click at [823, 358] on div "What software solutions are offered by CareMaster?" at bounding box center [785, 361] width 1053 height 77
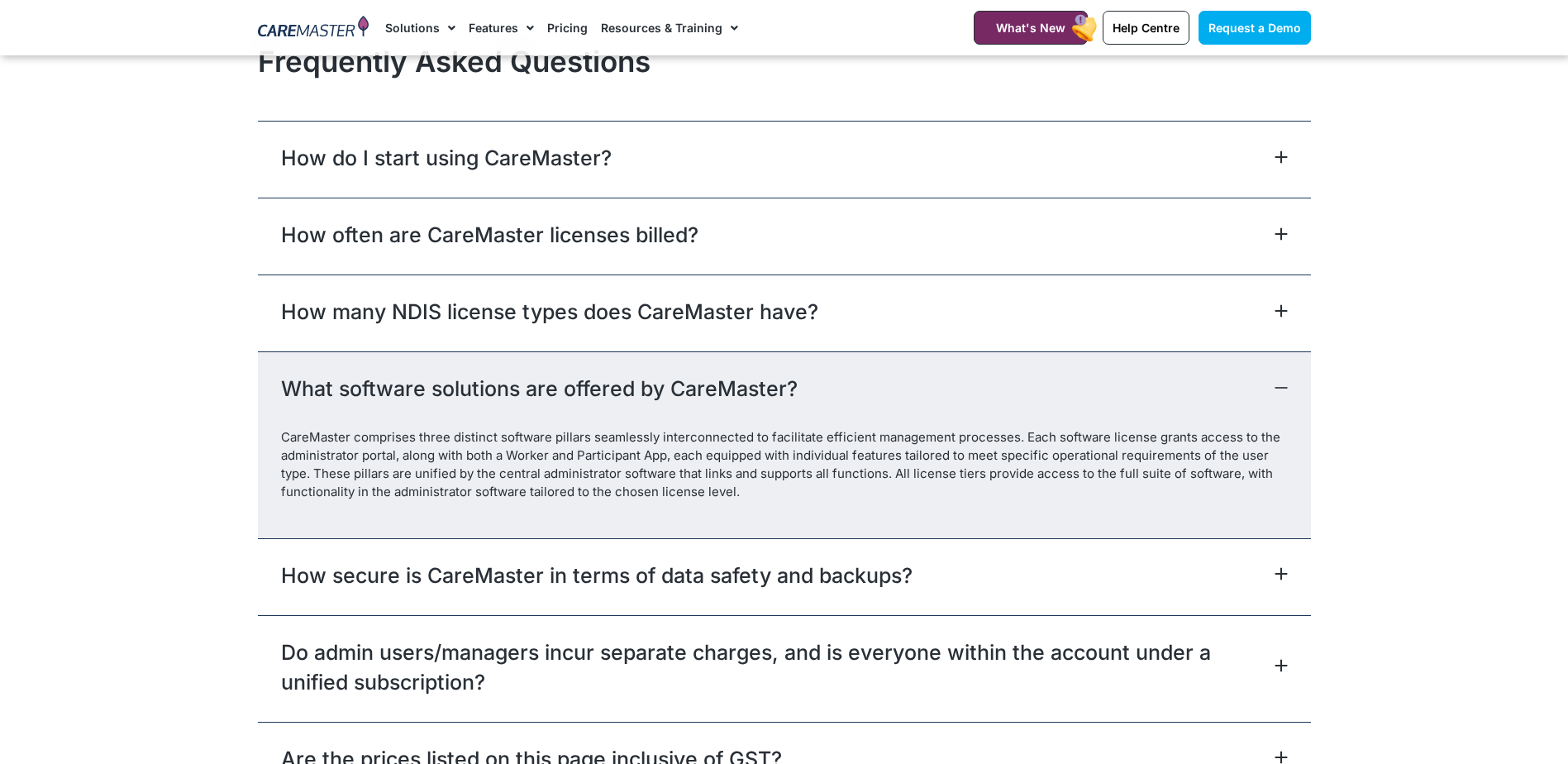
scroll to position [7451, 0]
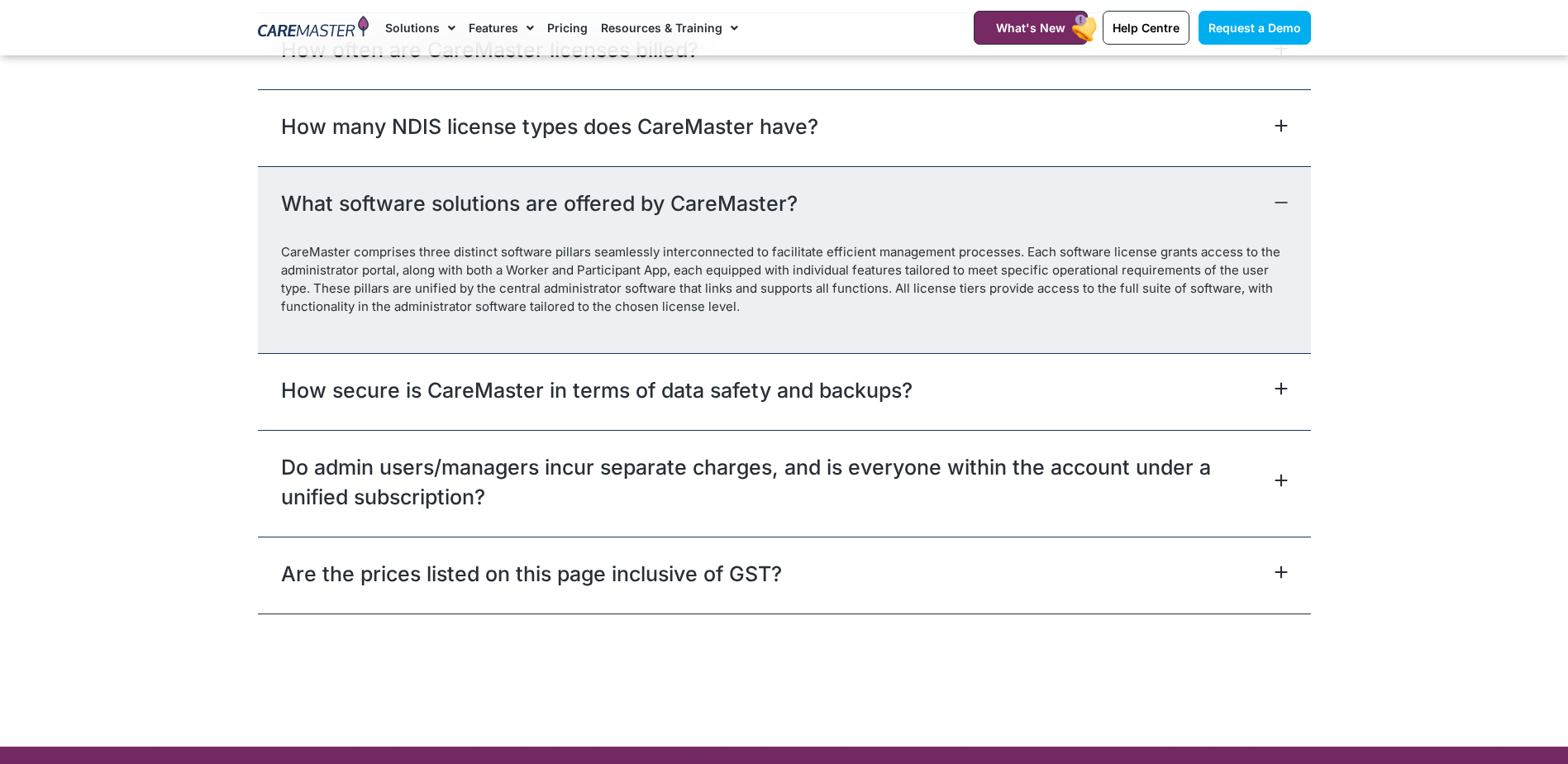
click at [809, 560] on div "Are the prices listed on this page inclusive of GST?" at bounding box center [785, 575] width 1053 height 77
